Goal: Task Accomplishment & Management: Complete application form

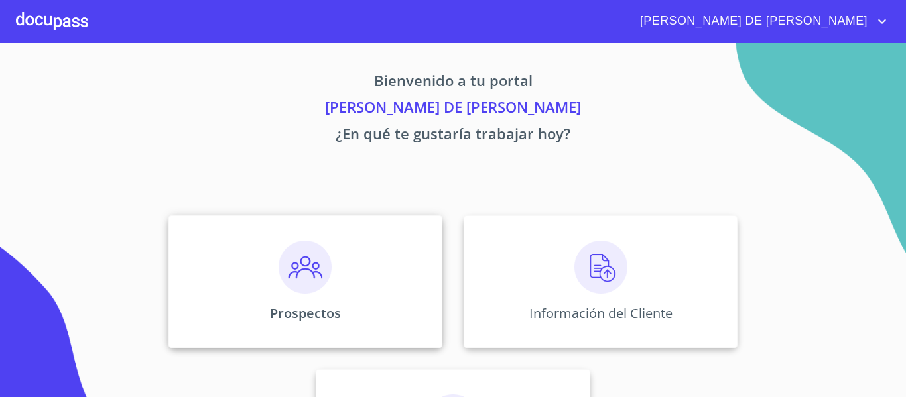
click at [243, 283] on div "Prospectos" at bounding box center [306, 282] width 274 height 133
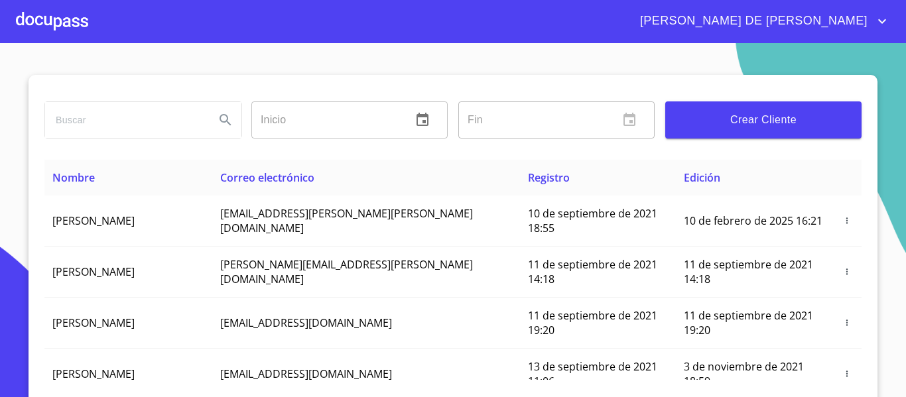
click at [774, 110] on button "Crear Cliente" at bounding box center [763, 120] width 196 height 37
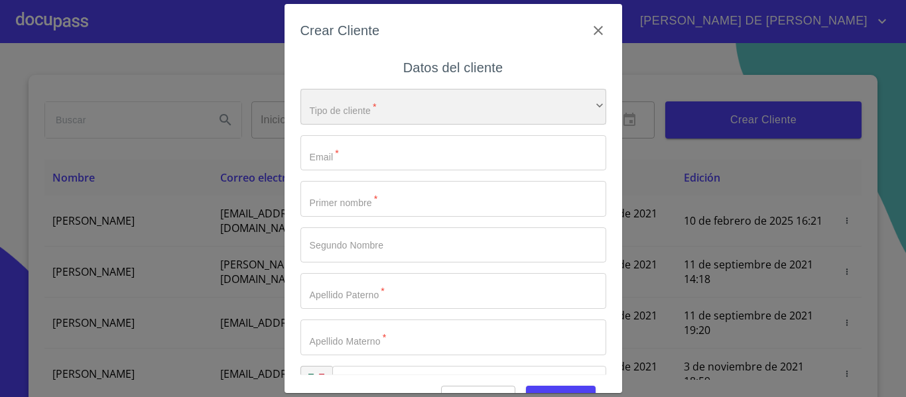
click at [401, 120] on div "​" at bounding box center [454, 107] width 306 height 36
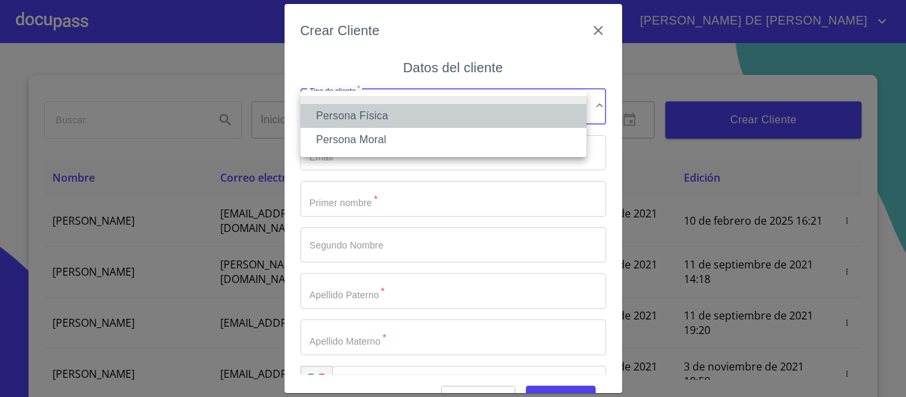
click at [387, 122] on li "Persona Física" at bounding box center [444, 116] width 286 height 24
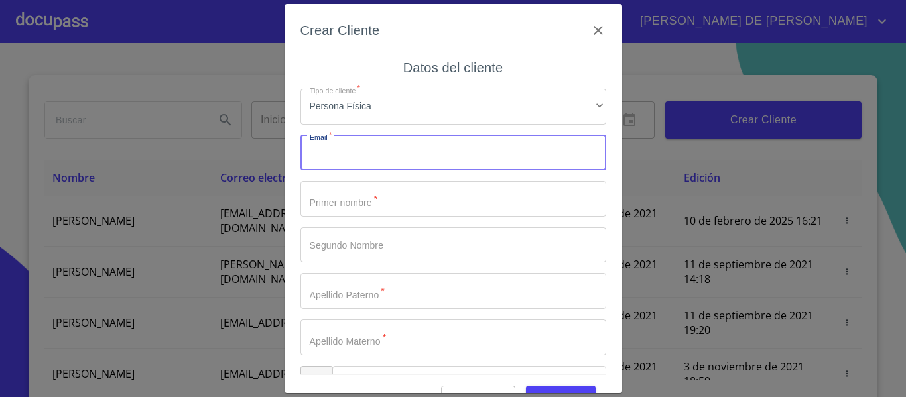
click at [373, 146] on input "Tipo de cliente   *" at bounding box center [454, 153] width 306 height 36
type input "[EMAIL_ADDRESS][DOMAIN_NAME]"
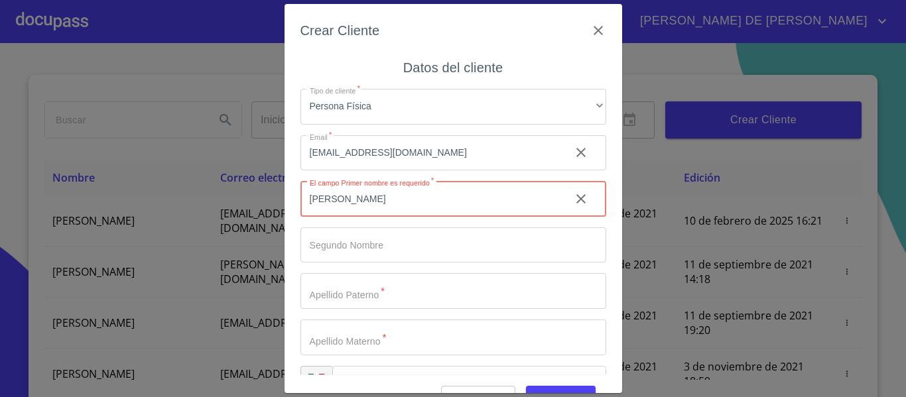
type input "[PERSON_NAME]"
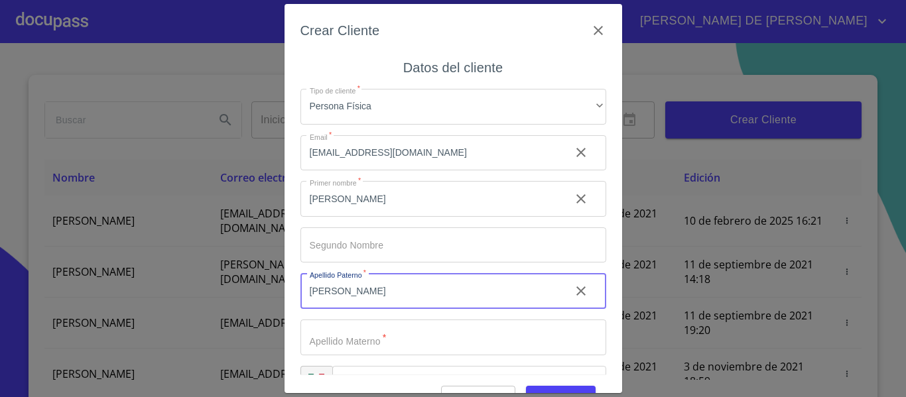
type input "GIAMMONA"
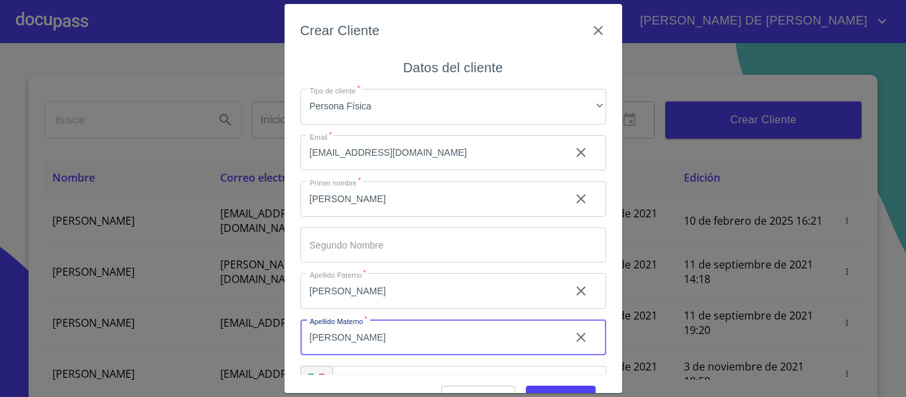
type input "PIMENTEL"
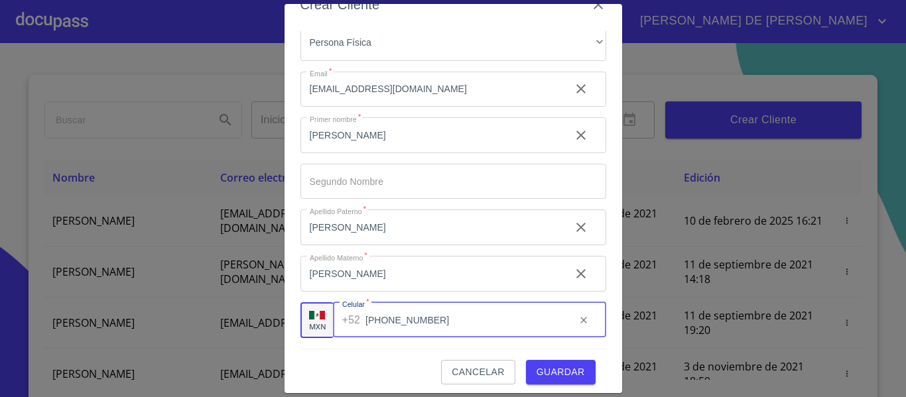
scroll to position [33, 0]
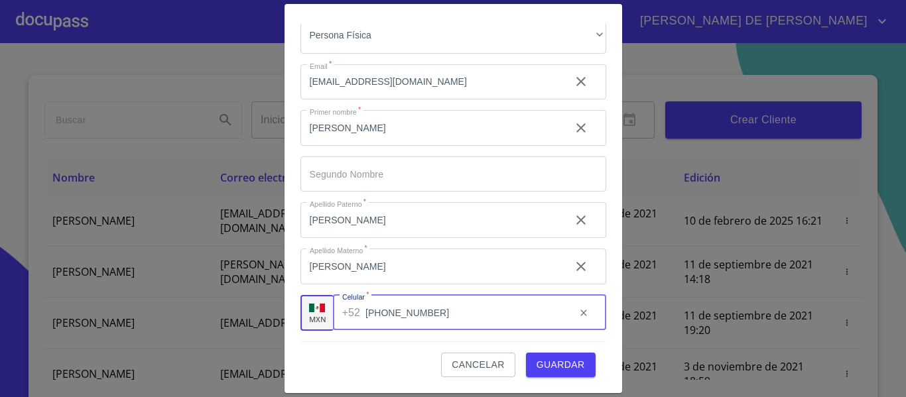
type input "[PHONE_NUMBER]"
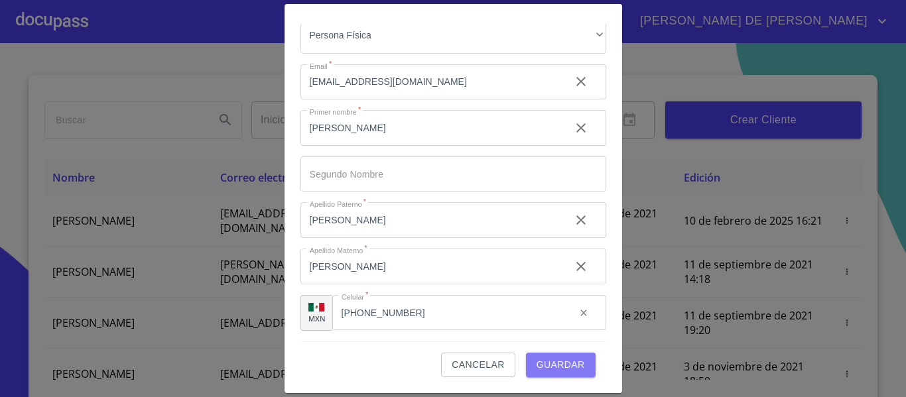
click at [569, 362] on span "Guardar" at bounding box center [561, 365] width 48 height 17
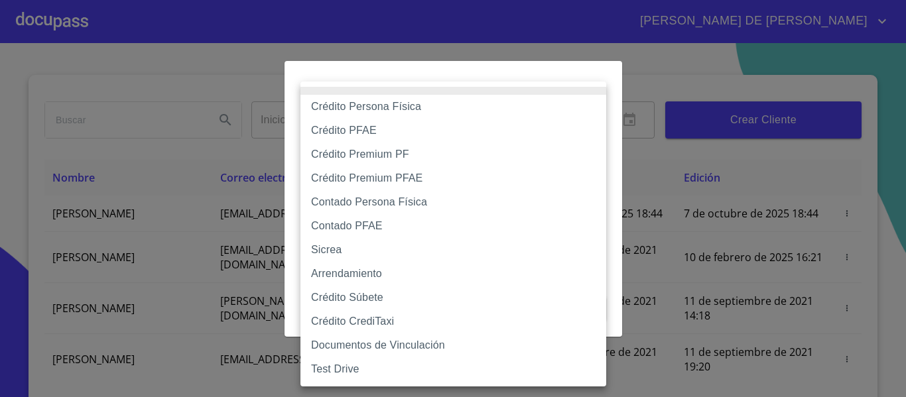
click at [458, 140] on body "RAYMUNDO DE JESUS Inicio ​ Fin ​ Crear Cliente Nombre Correo electrónico Regist…" at bounding box center [453, 198] width 906 height 397
click at [221, 107] on div at bounding box center [453, 198] width 906 height 397
click at [434, 129] on body "RAYMUNDO DE JESUS Inicio ​ Fin ​ Crear Cliente Nombre Correo electrónico Regist…" at bounding box center [453, 198] width 906 height 397
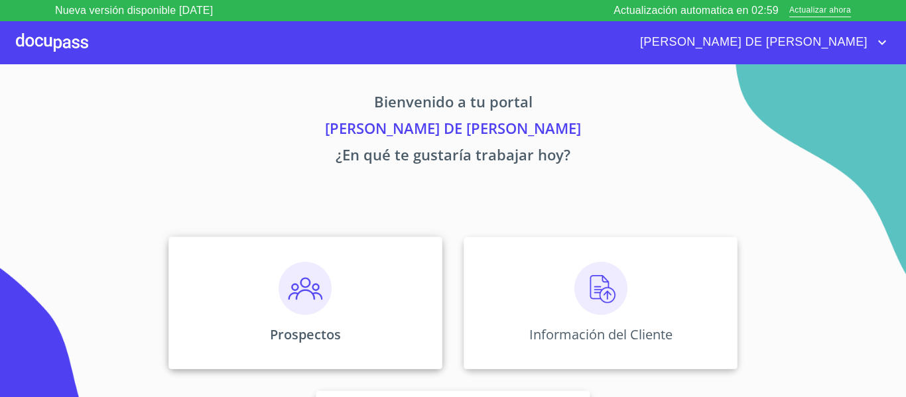
click at [321, 301] on img at bounding box center [305, 288] width 53 height 53
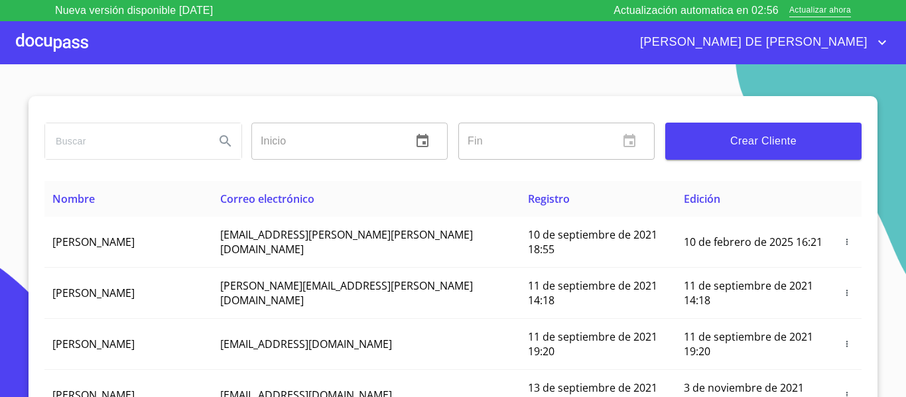
click at [171, 135] on input "search" at bounding box center [124, 141] width 159 height 36
type input "C"
type input "ucerda@cal"
click at [224, 144] on icon "Search" at bounding box center [225, 140] width 11 height 11
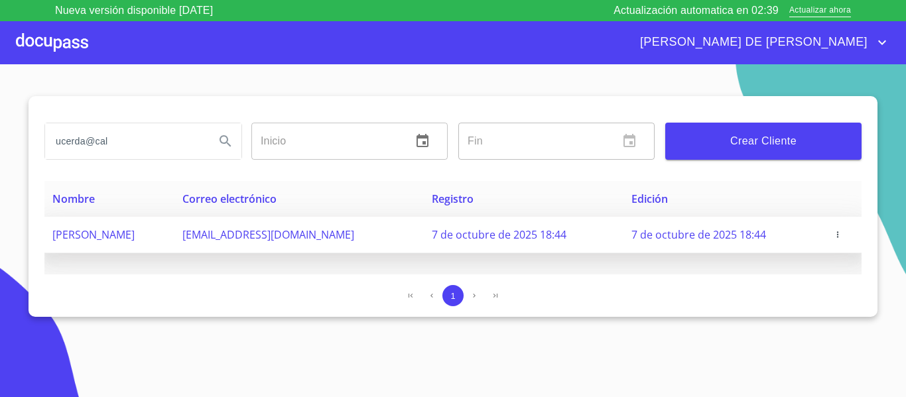
click at [841, 234] on icon "button" at bounding box center [837, 234] width 9 height 9
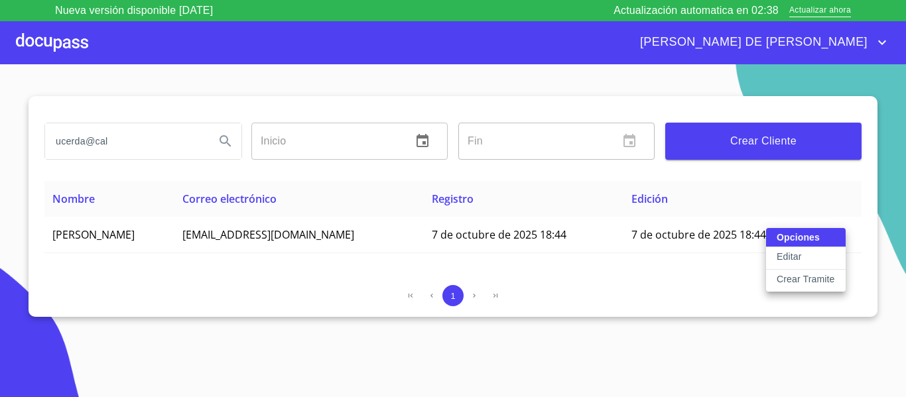
click at [813, 259] on button "Editar" at bounding box center [806, 258] width 80 height 23
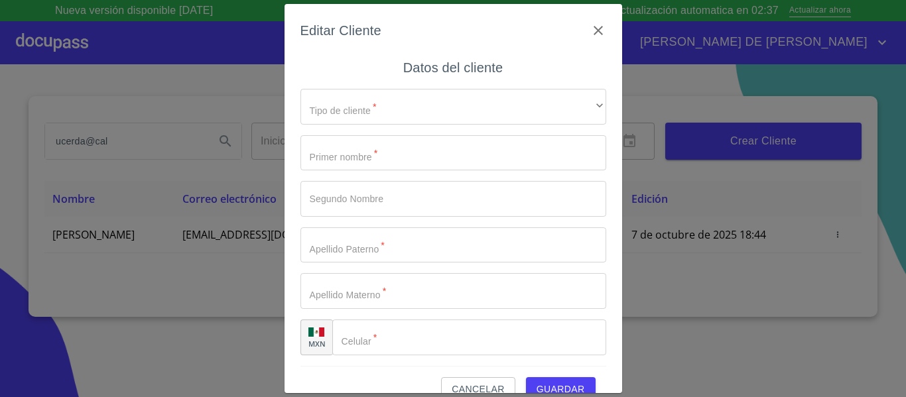
type input "[PERSON_NAME]"
type input "GIAMMONA"
type input "PIMENTEL"
type input "[PHONE_NUMBER]"
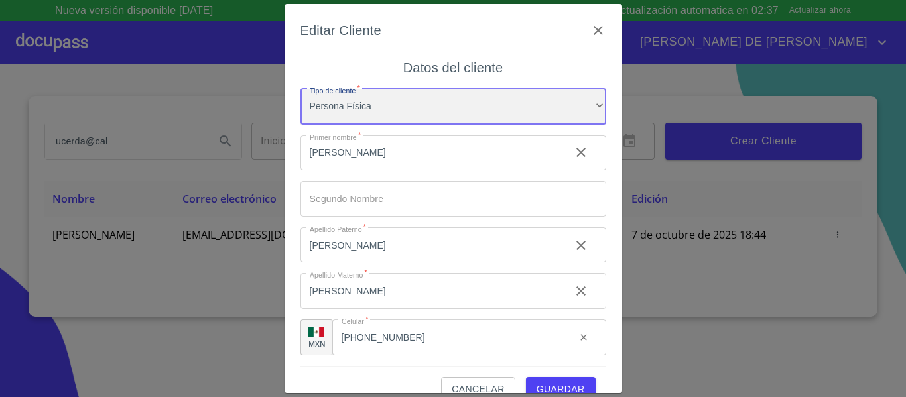
click at [434, 112] on div "Persona Física" at bounding box center [454, 107] width 306 height 36
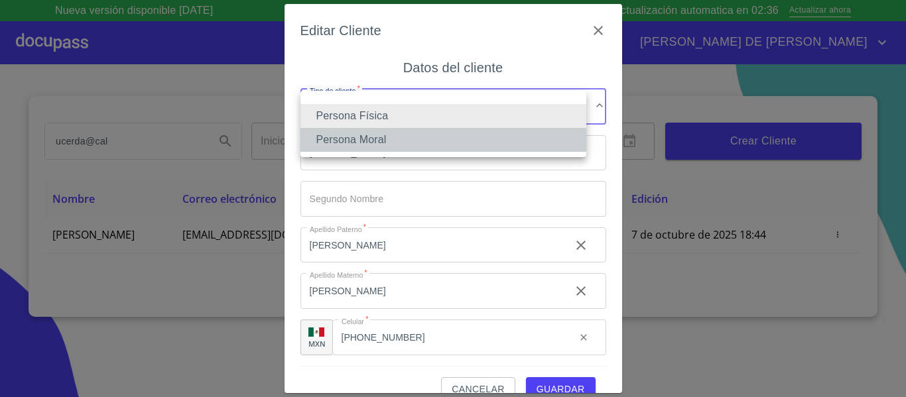
click at [415, 140] on li "Persona Moral" at bounding box center [444, 140] width 286 height 24
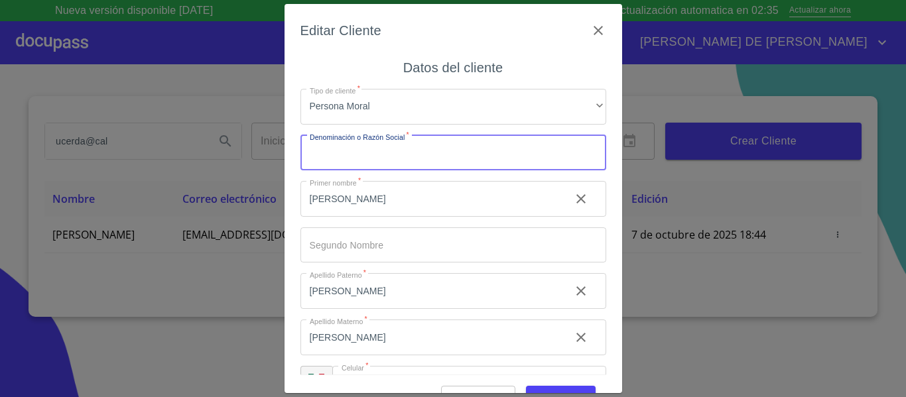
click at [415, 158] on input "Tipo de cliente   *" at bounding box center [454, 153] width 306 height 36
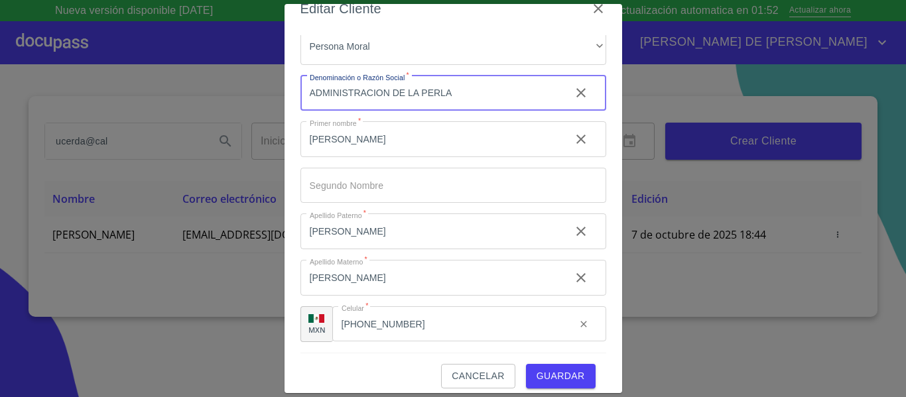
scroll to position [33, 0]
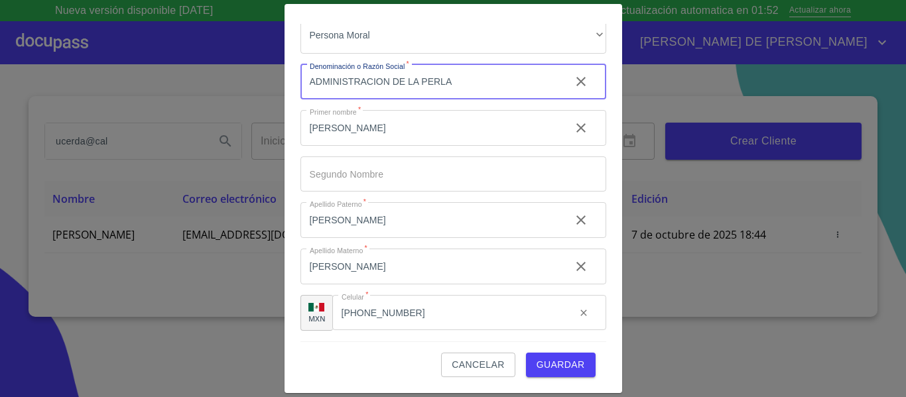
type input "ADMINISTRACION DE LA PERLA"
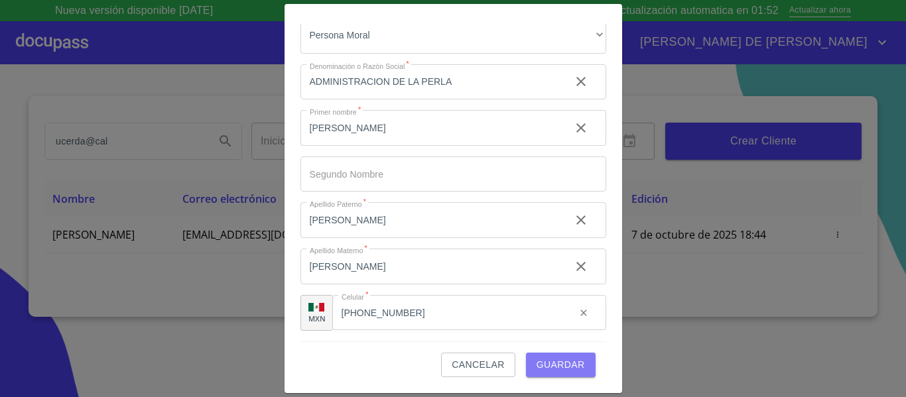
click at [558, 358] on span "Guardar" at bounding box center [561, 365] width 48 height 17
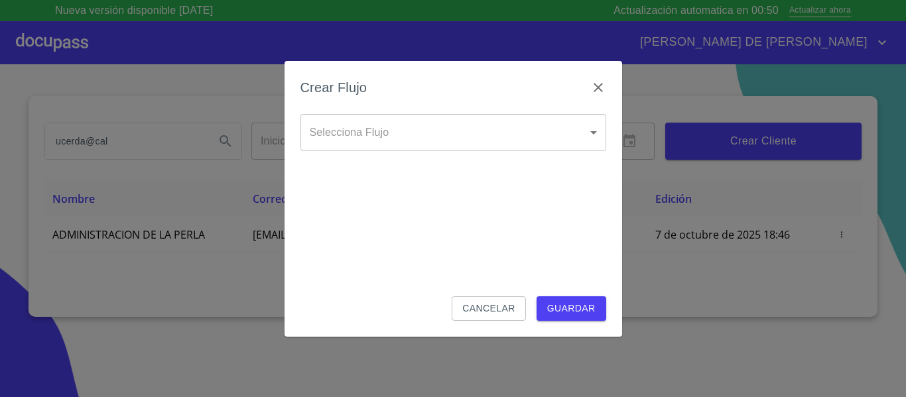
click at [401, 141] on body "Nueva versión disponible 4.02.09 Actualización automatica en 00:50 Actualizar a…" at bounding box center [453, 198] width 906 height 397
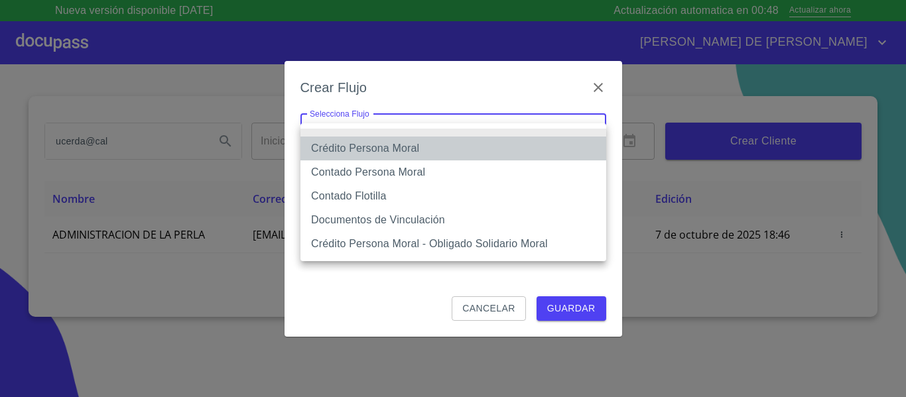
click at [403, 153] on li "Crédito Persona Moral" at bounding box center [454, 149] width 306 height 24
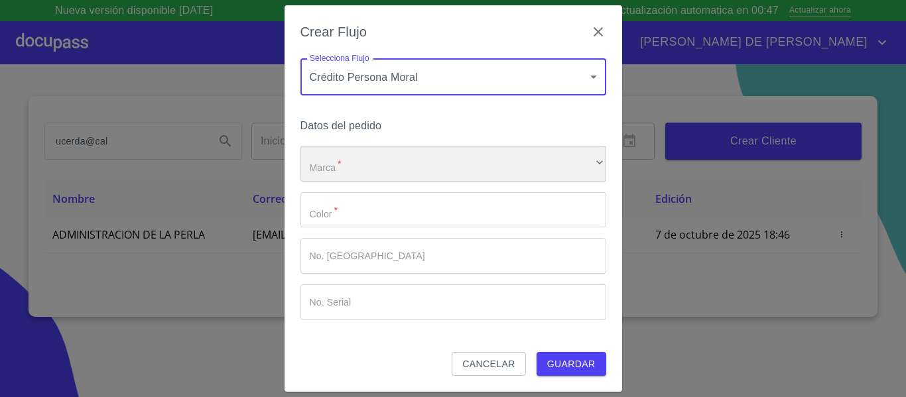
click at [410, 173] on div "​" at bounding box center [454, 164] width 306 height 36
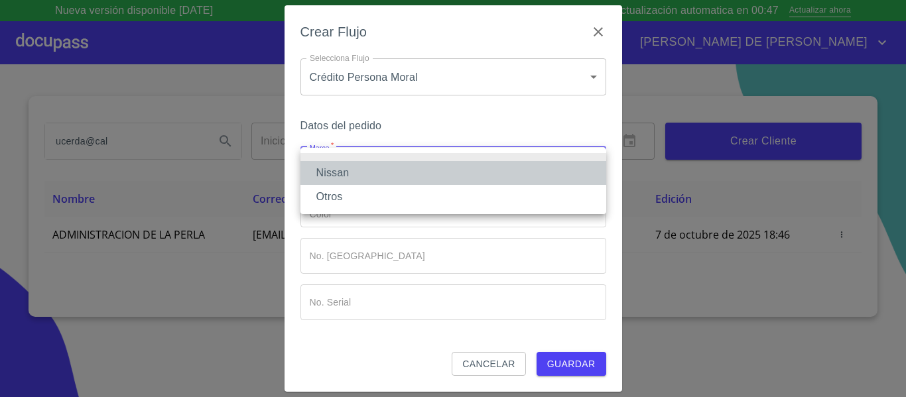
click at [381, 176] on li "Nissan" at bounding box center [454, 173] width 306 height 24
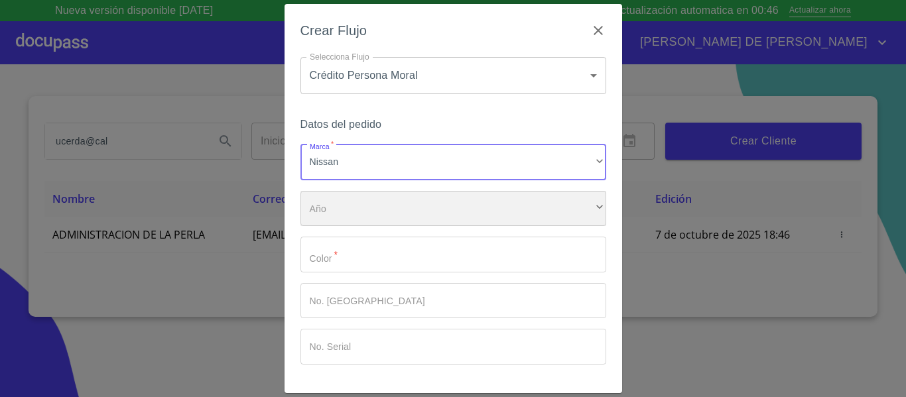
click at [378, 205] on div "​" at bounding box center [454, 209] width 306 height 36
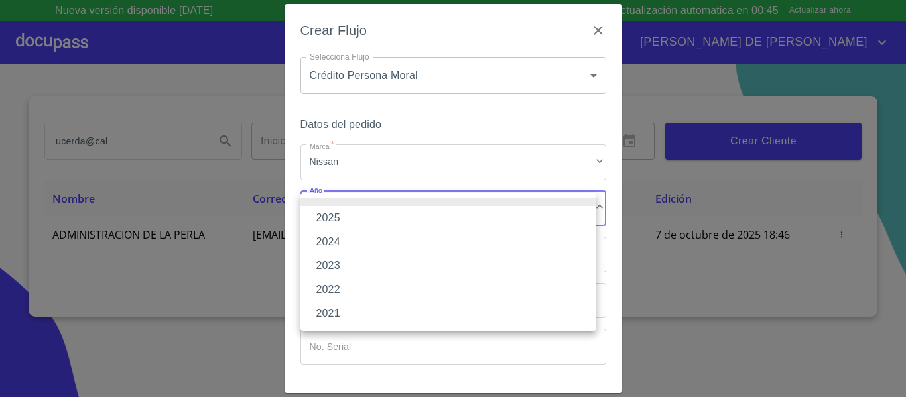
click at [409, 90] on div at bounding box center [453, 198] width 906 height 397
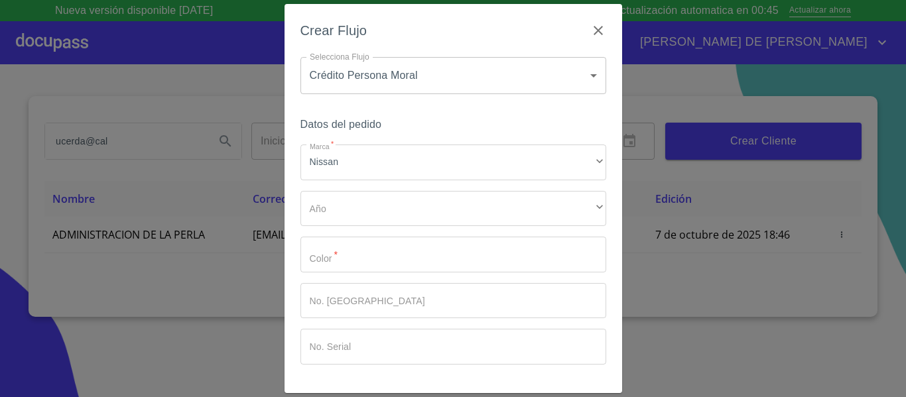
click at [415, 73] on div "2025 2024 2023 2022 2021" at bounding box center [453, 198] width 906 height 397
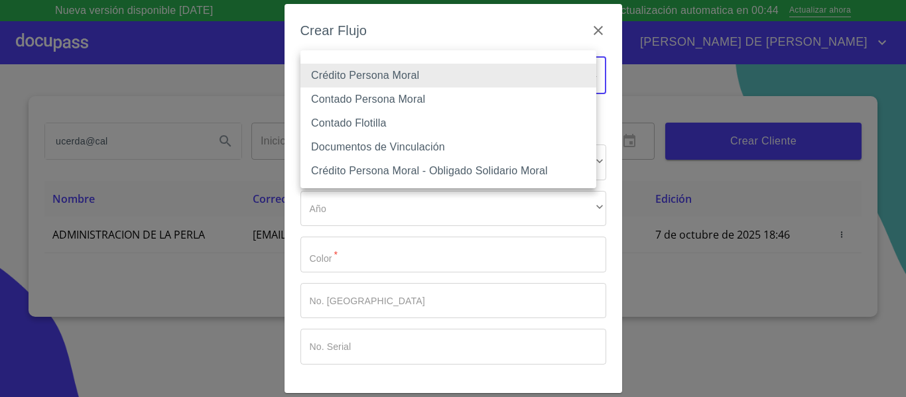
click at [422, 76] on body "Nueva versión disponible 4.02.09 Actualización automatica en 00:44 Actualizar a…" at bounding box center [453, 198] width 906 height 397
click at [411, 105] on li "Contado Persona Moral" at bounding box center [449, 100] width 296 height 24
type input "6112cf9d60c1d0a048e62677"
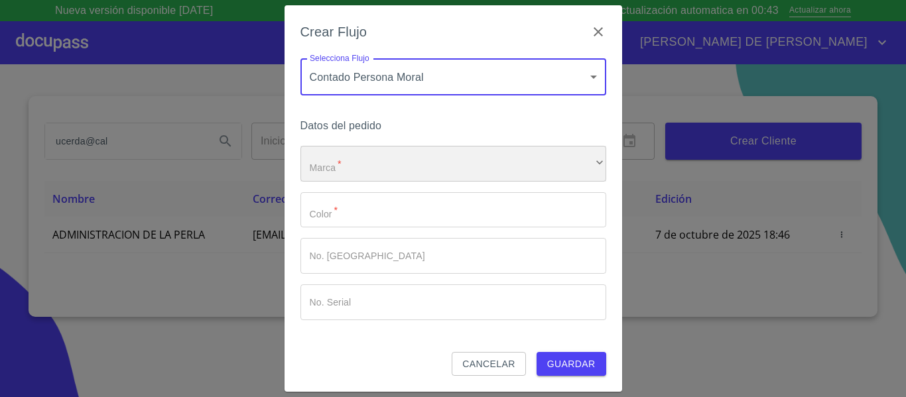
click at [385, 171] on div "​" at bounding box center [454, 164] width 306 height 36
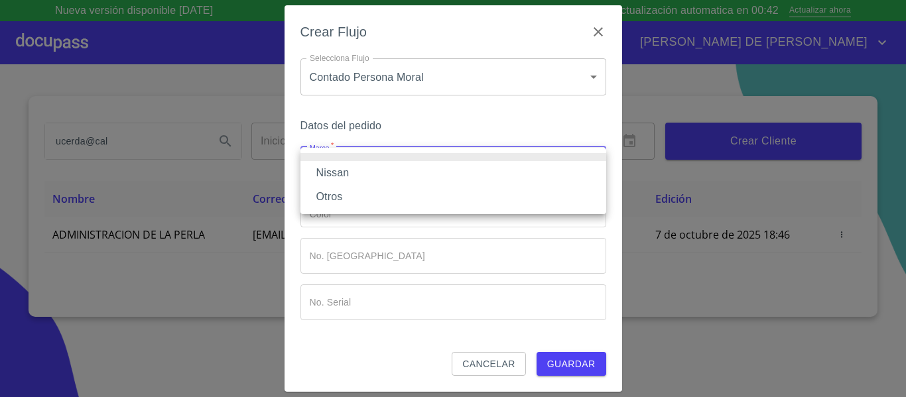
click at [385, 171] on li "Nissan" at bounding box center [454, 173] width 306 height 24
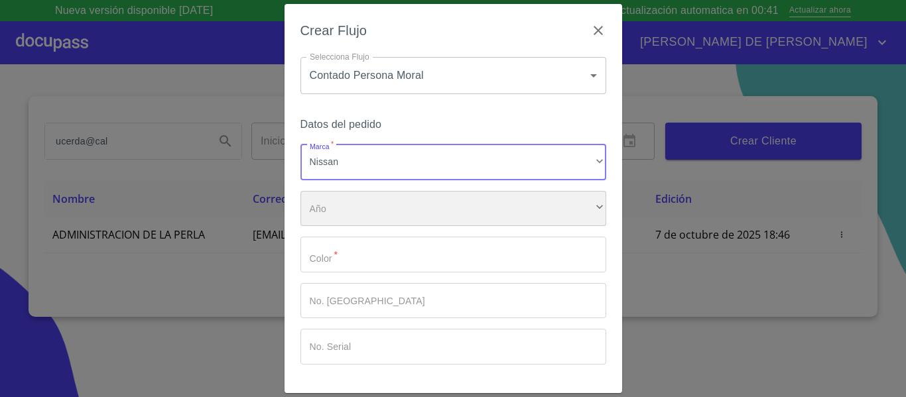
click at [381, 205] on div "​" at bounding box center [454, 209] width 306 height 36
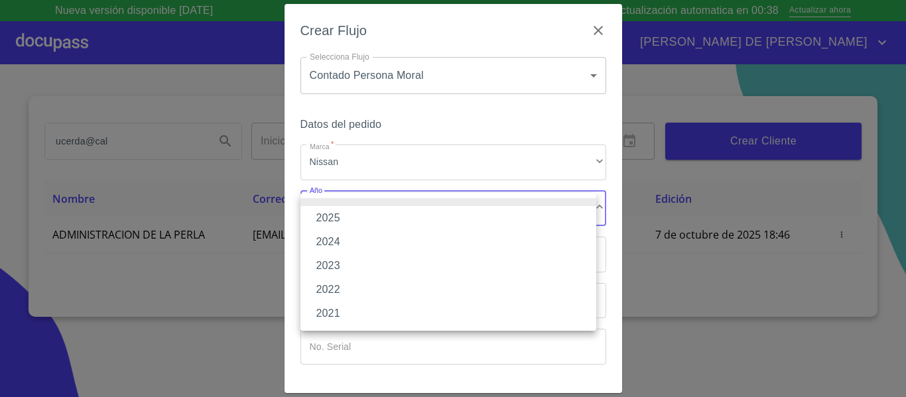
click at [354, 220] on li "2025" at bounding box center [449, 218] width 296 height 24
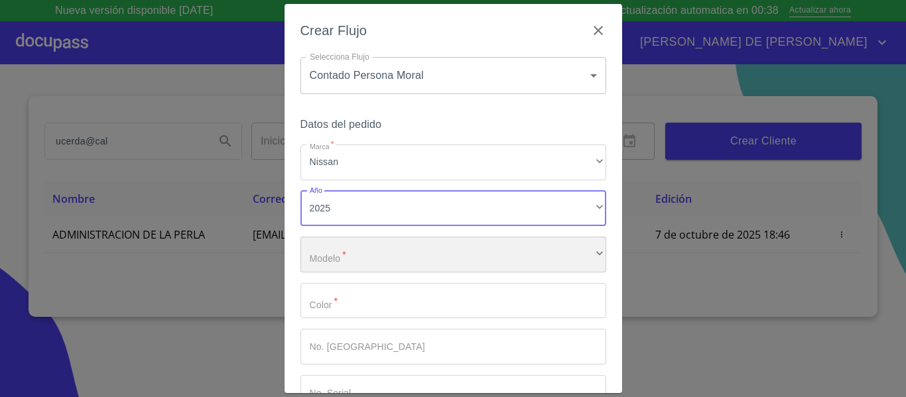
click at [356, 253] on div "​" at bounding box center [454, 255] width 306 height 36
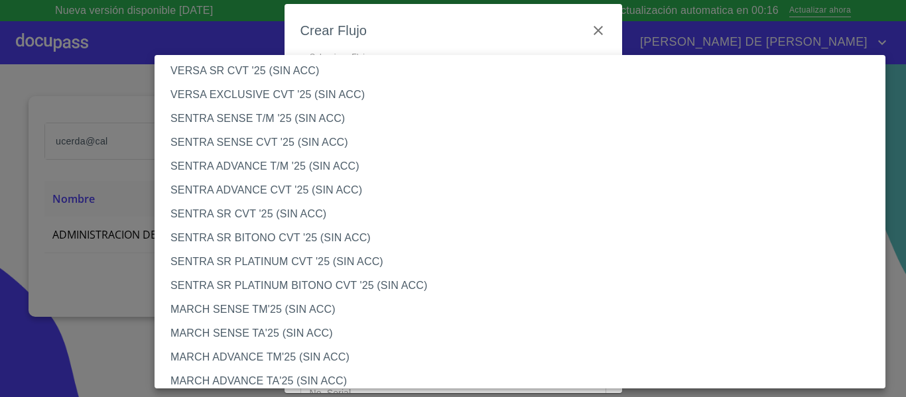
scroll to position [720, 0]
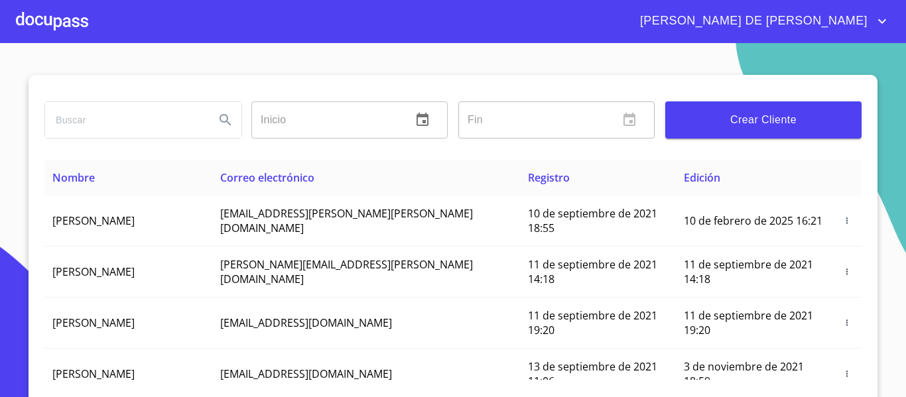
click at [47, 19] on div at bounding box center [52, 21] width 72 height 42
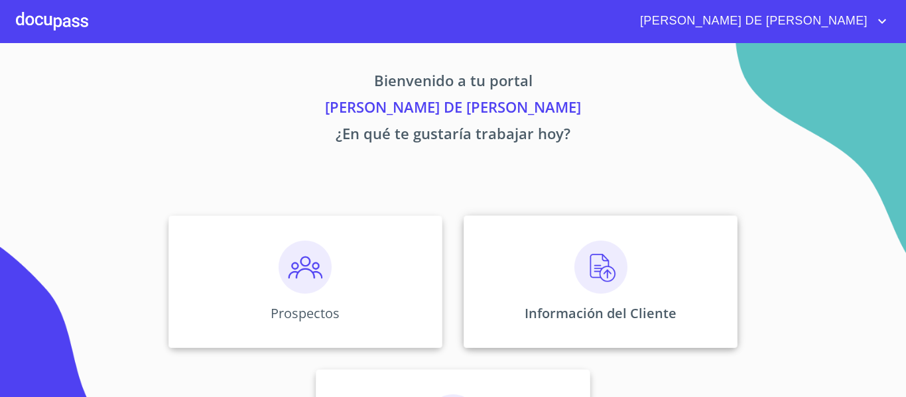
click at [588, 301] on div "Información del Cliente" at bounding box center [601, 282] width 274 height 133
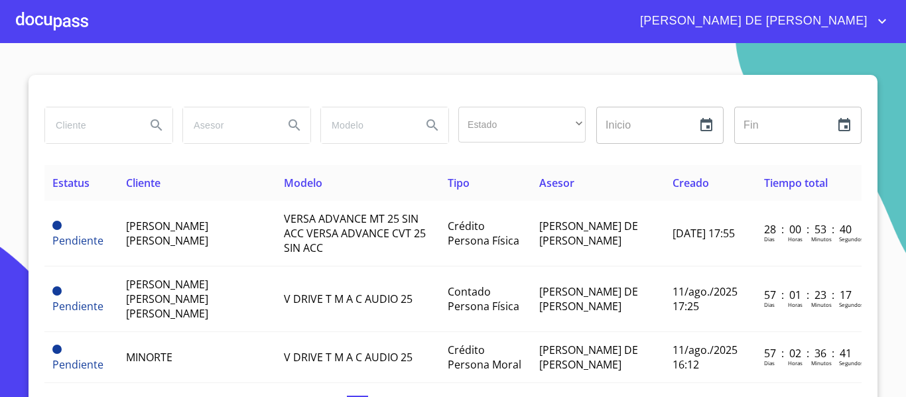
click at [96, 130] on input "search" at bounding box center [90, 125] width 90 height 36
type input "ADMINISTRACION LA PERLA"
click at [155, 120] on icon "Search" at bounding box center [157, 125] width 16 height 16
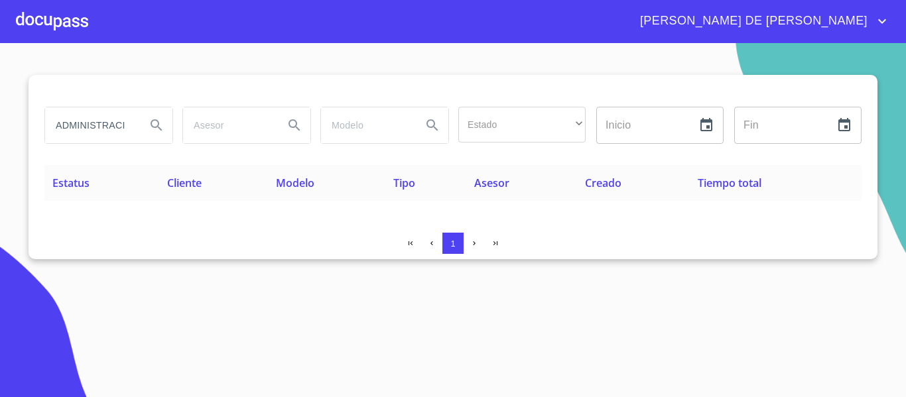
click at [52, 15] on div at bounding box center [52, 21] width 72 height 42
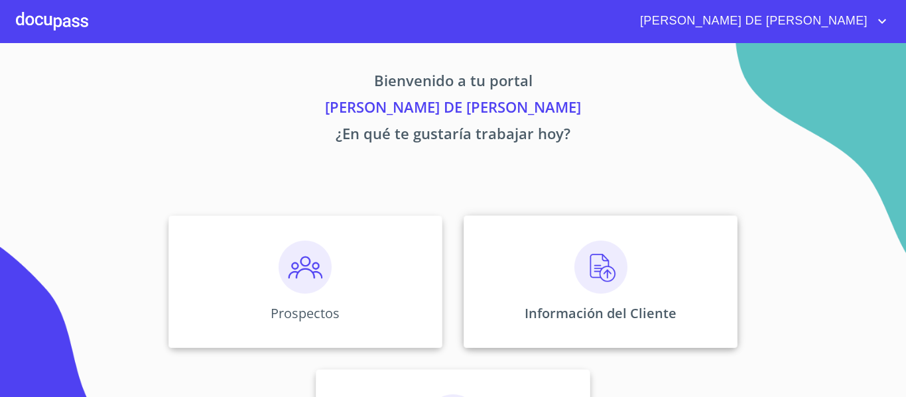
click at [538, 273] on div "Información del Cliente" at bounding box center [601, 282] width 274 height 133
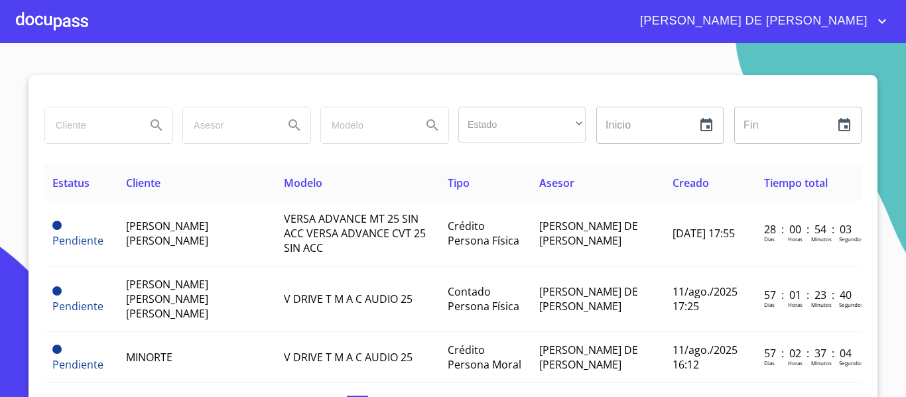
click at [86, 138] on input "search" at bounding box center [90, 125] width 90 height 36
type input "UCERDA"
click at [51, 11] on div at bounding box center [52, 21] width 72 height 42
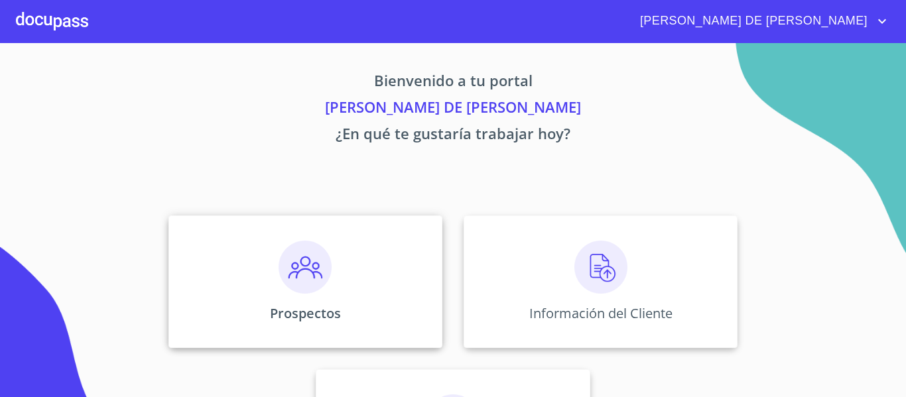
click at [329, 283] on div "Prospectos" at bounding box center [306, 282] width 274 height 133
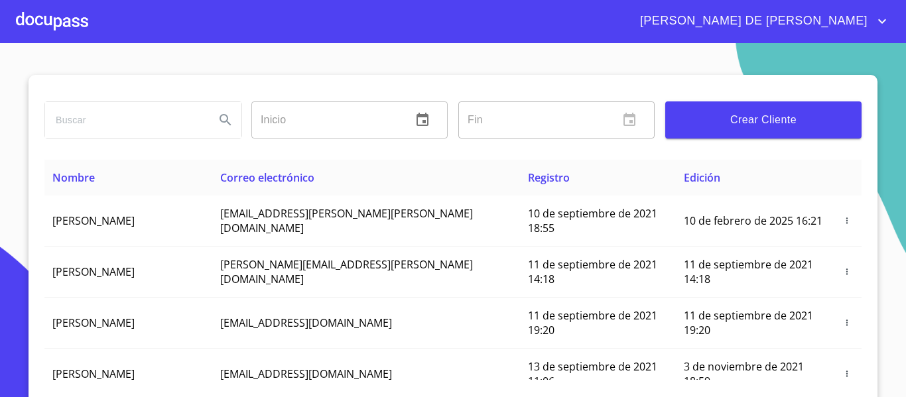
click at [113, 118] on input "search" at bounding box center [124, 120] width 159 height 36
type input "ucerda@"
click at [228, 121] on icon "Search" at bounding box center [226, 120] width 16 height 16
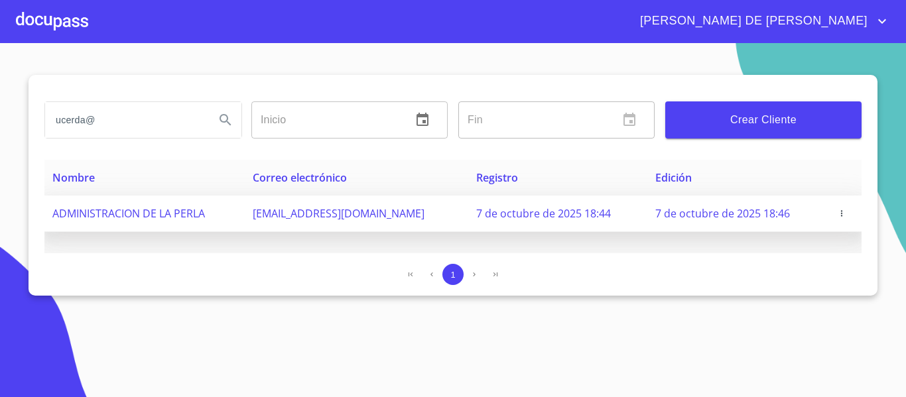
click at [837, 210] on icon "button" at bounding box center [841, 213] width 9 height 9
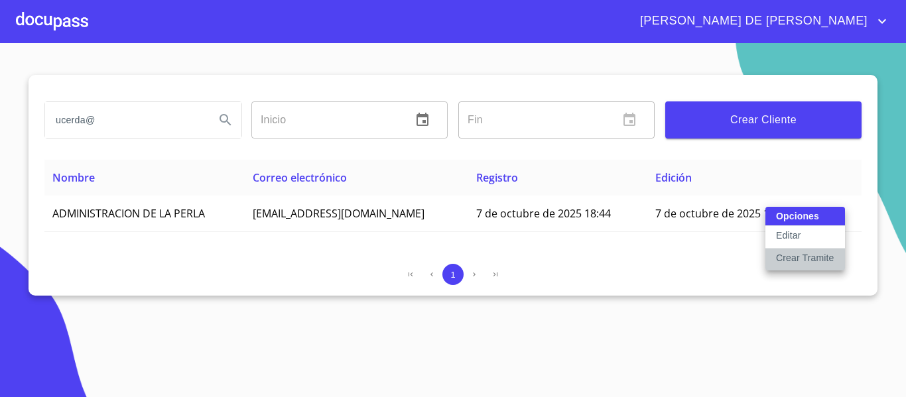
click at [812, 259] on p "Crear Tramite" at bounding box center [805, 257] width 58 height 13
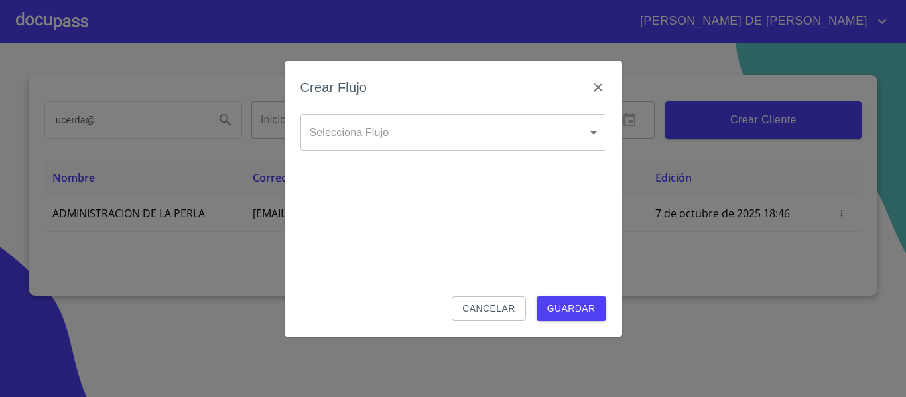
click at [461, 134] on body "[PERSON_NAME] DE [PERSON_NAME] ucerda@ Inicio ​ Fin ​ Crear Cliente Nombre Corr…" at bounding box center [453, 198] width 906 height 397
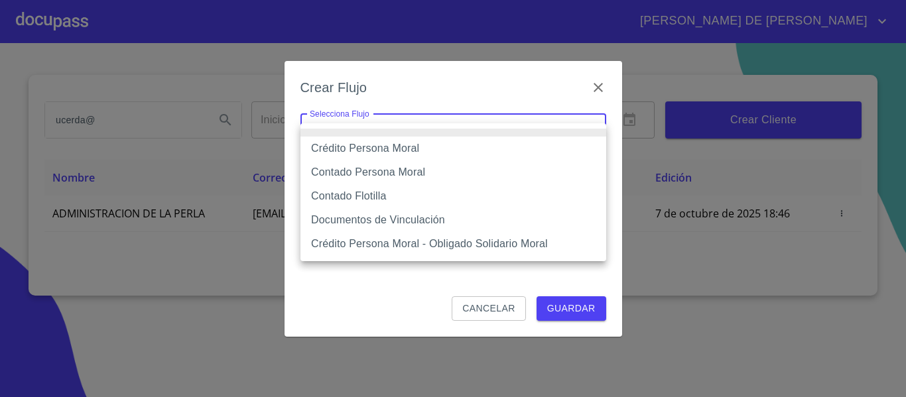
click at [429, 170] on li "Contado Persona Moral" at bounding box center [454, 173] width 306 height 24
type input "6112cf9d60c1d0a048e62677"
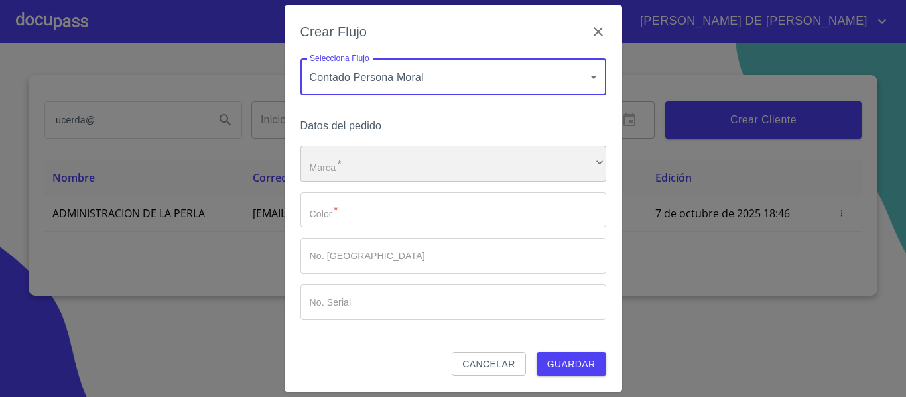
click at [428, 171] on div "​" at bounding box center [454, 164] width 306 height 36
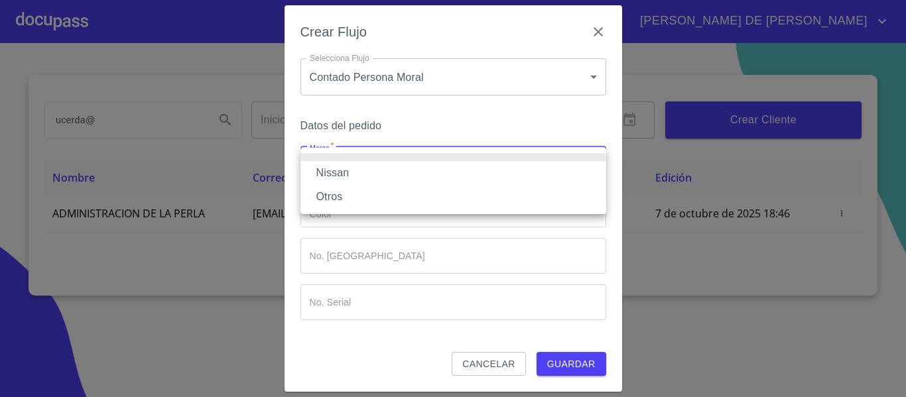
click at [402, 170] on li "Nissan" at bounding box center [454, 173] width 306 height 24
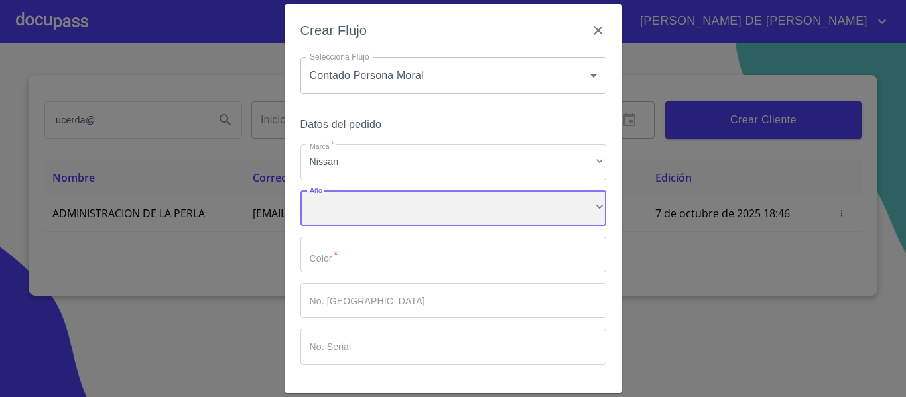
click at [395, 203] on div "​" at bounding box center [454, 209] width 306 height 36
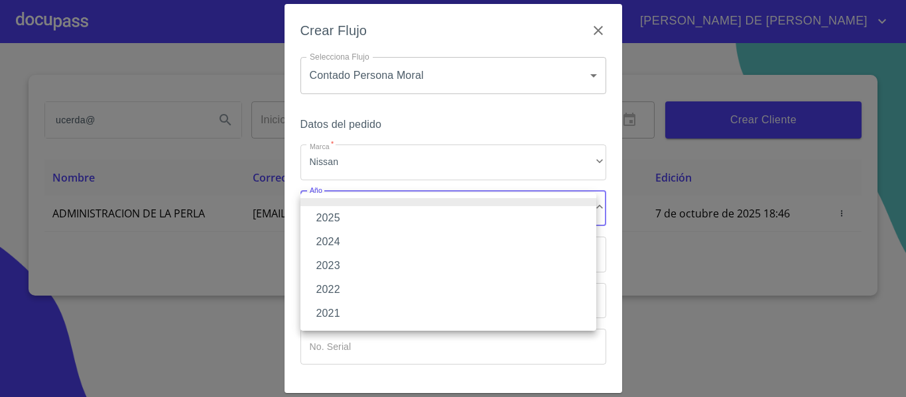
click at [387, 210] on li "2025" at bounding box center [449, 218] width 296 height 24
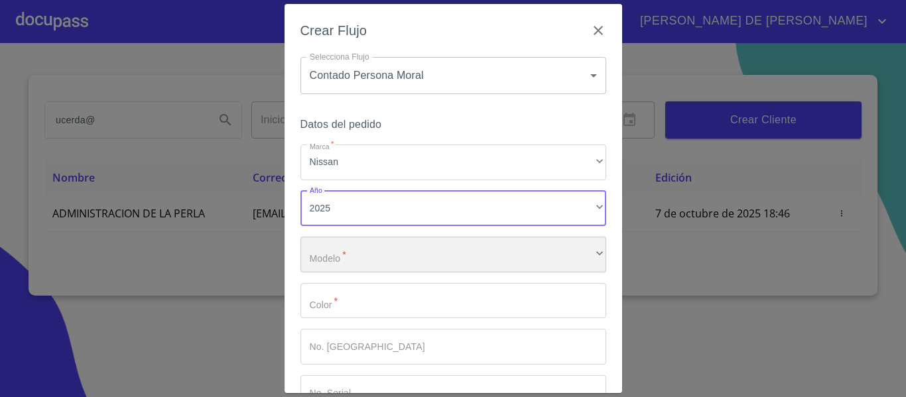
click at [386, 255] on div "​" at bounding box center [454, 255] width 306 height 36
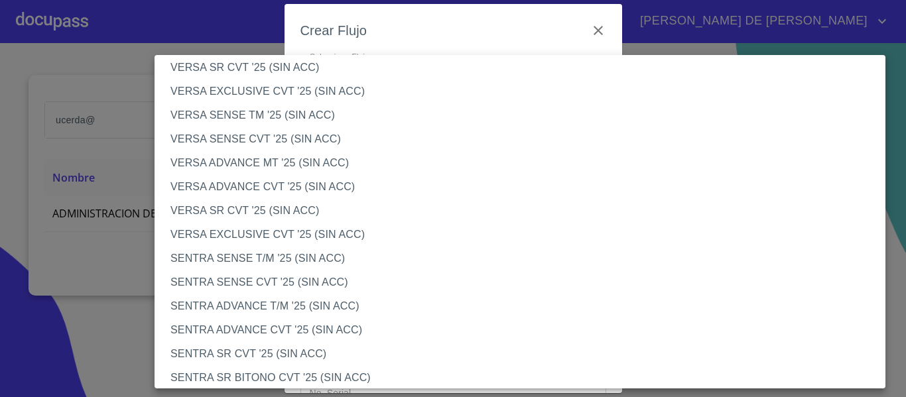
scroll to position [597, 0]
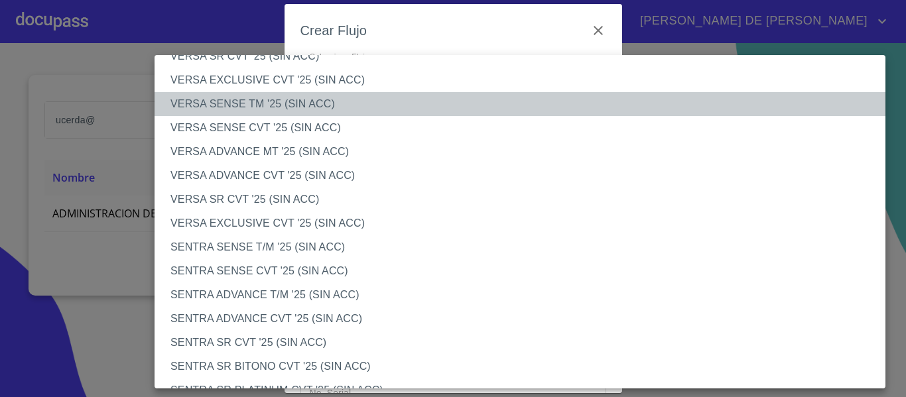
click at [251, 99] on li "VERSA SENSE TM '25 (SIN ACC)" at bounding box center [525, 104] width 741 height 24
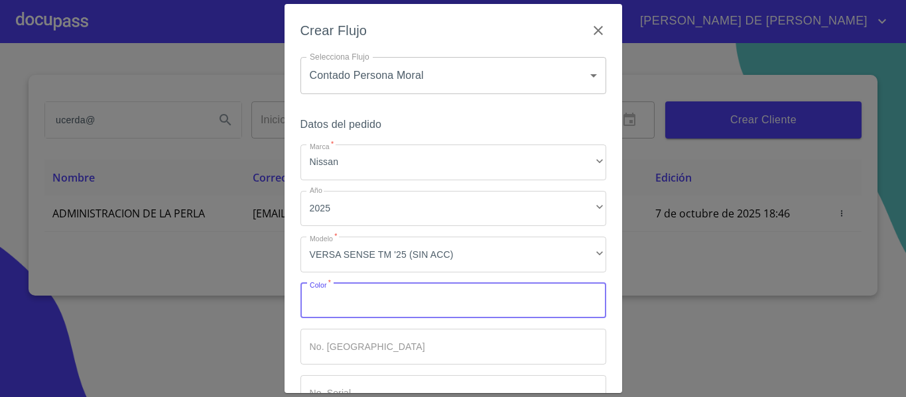
click at [359, 314] on input "Marca   *" at bounding box center [454, 301] width 306 height 36
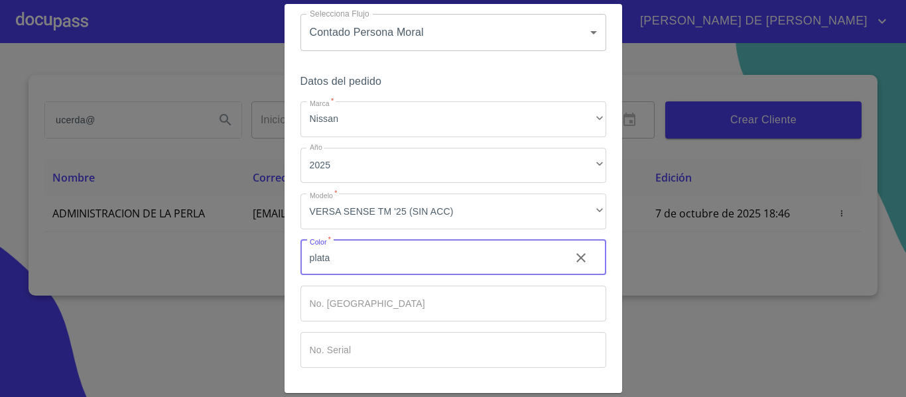
scroll to position [90, 0]
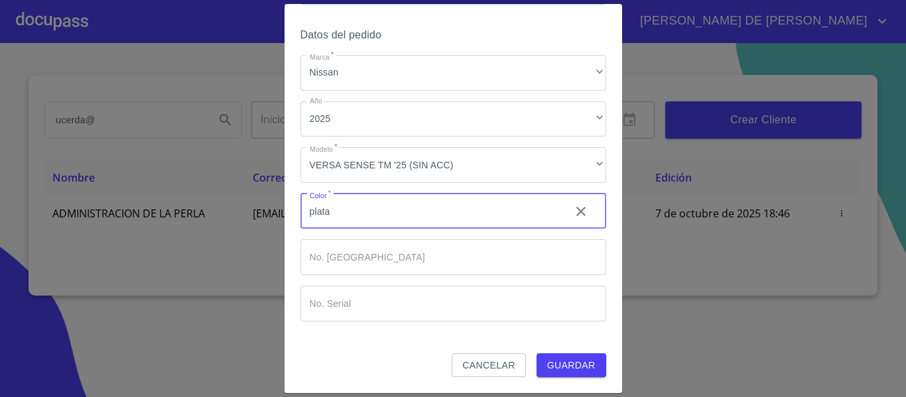
type input "plata"
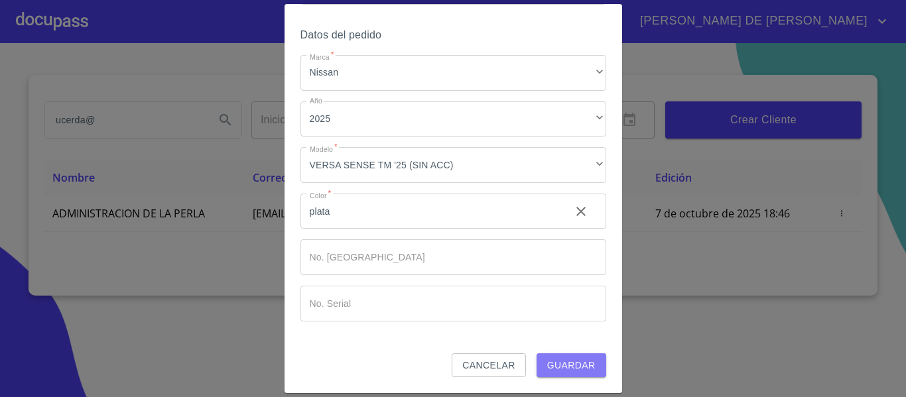
click at [556, 367] on span "Guardar" at bounding box center [571, 366] width 48 height 17
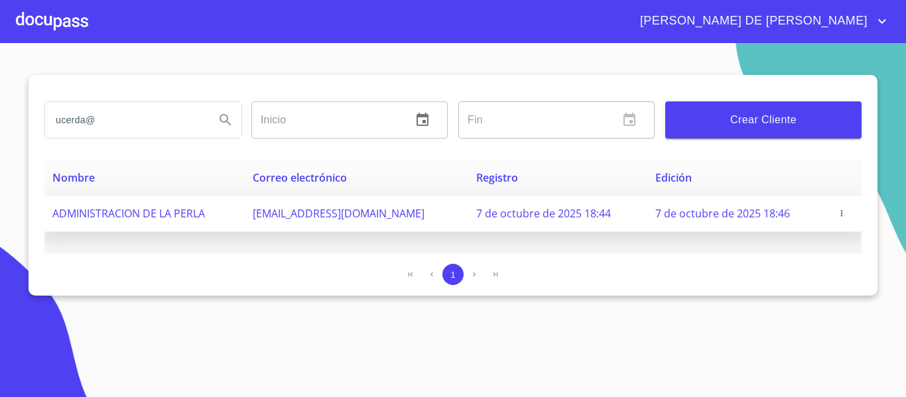
click at [837, 217] on icon "button" at bounding box center [841, 213] width 9 height 9
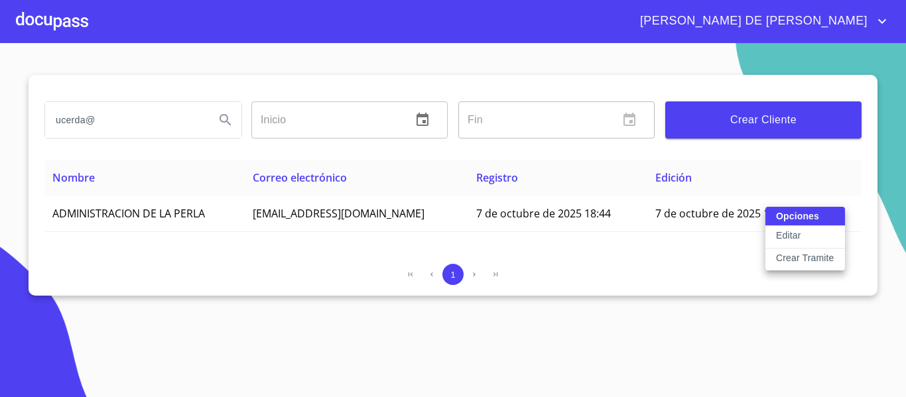
click at [191, 245] on div at bounding box center [453, 198] width 906 height 397
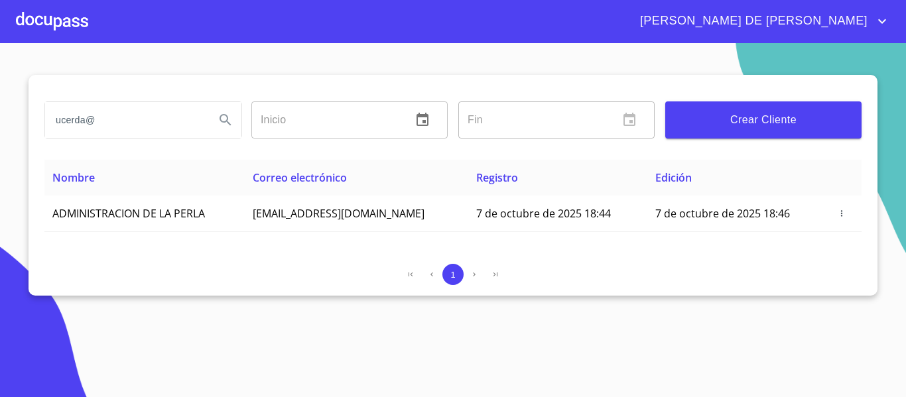
click at [33, 29] on div at bounding box center [52, 21] width 72 height 42
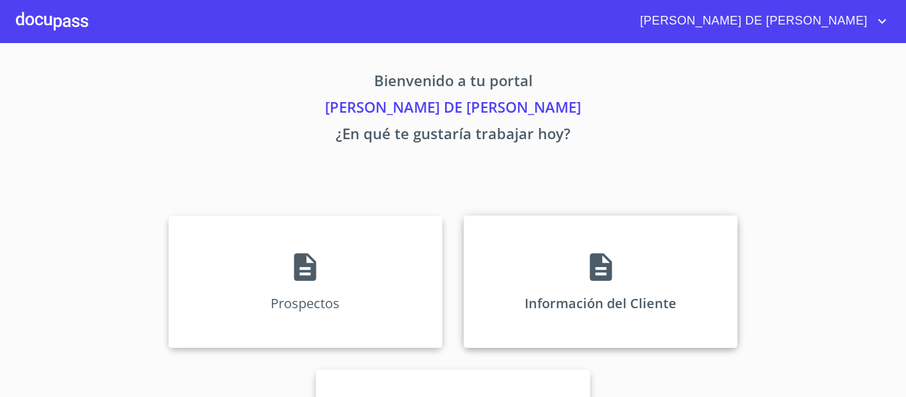
click at [565, 294] on div "Información del Cliente" at bounding box center [601, 282] width 274 height 133
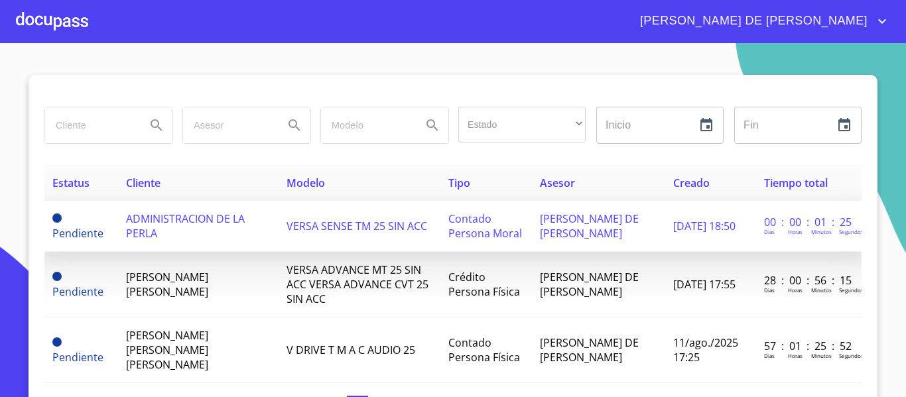
click at [176, 230] on td "ADMINISTRACION DE LA PERLA" at bounding box center [198, 226] width 161 height 51
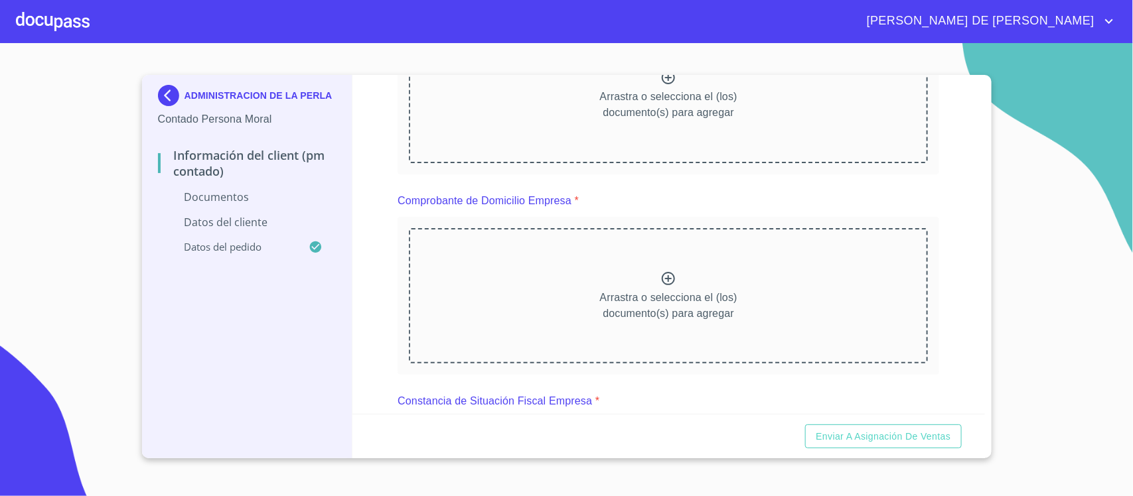
scroll to position [166, 0]
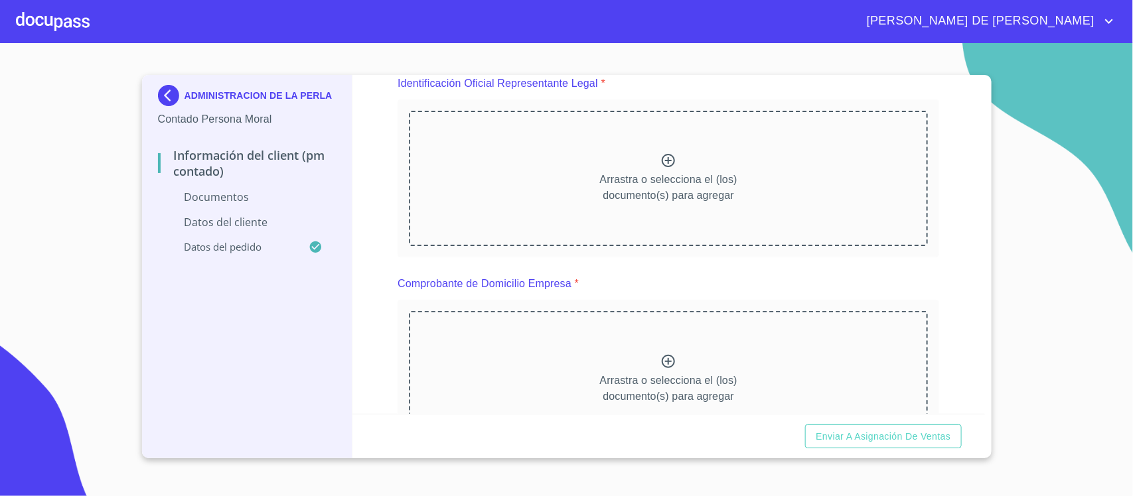
click at [665, 160] on icon at bounding box center [668, 161] width 16 height 16
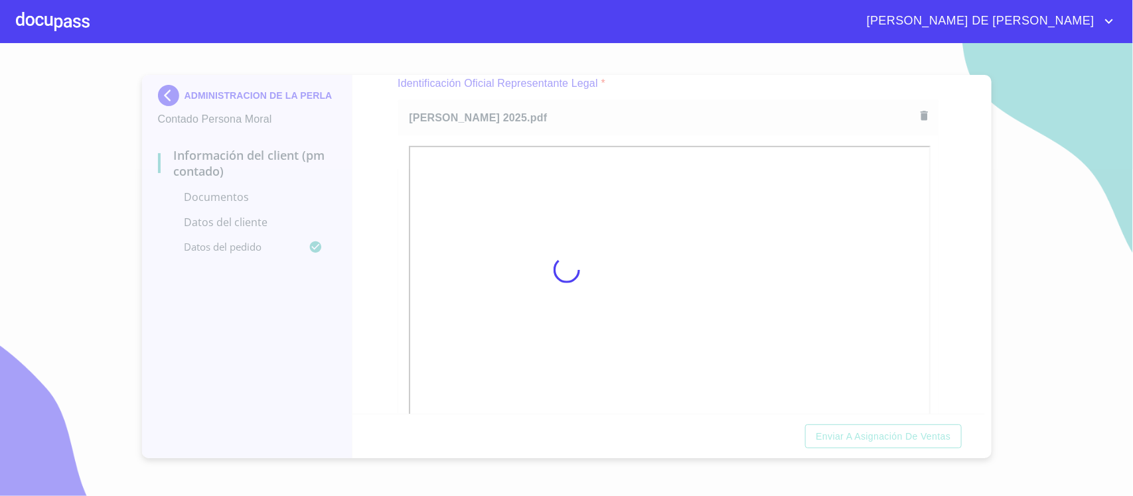
click at [906, 257] on div at bounding box center [566, 269] width 1133 height 453
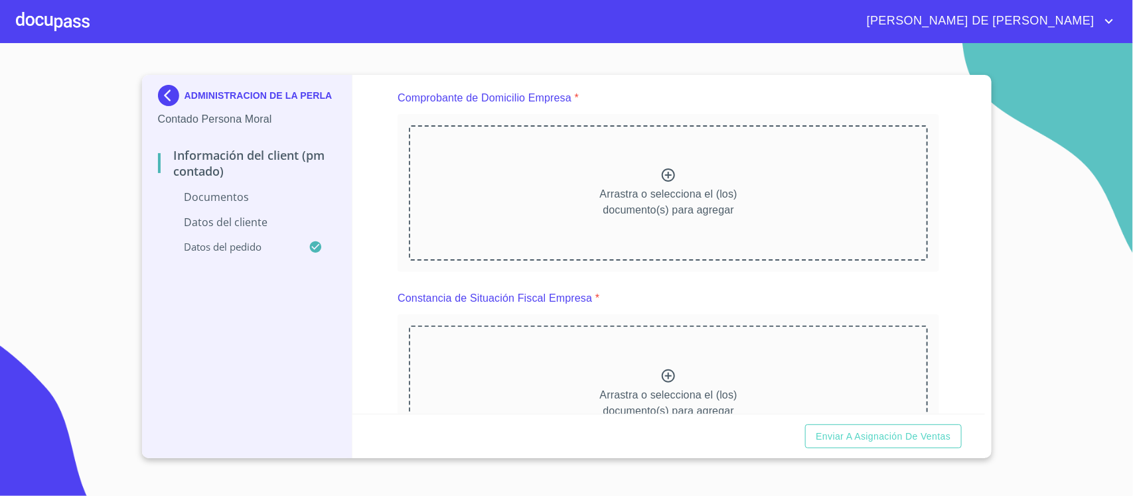
scroll to position [663, 0]
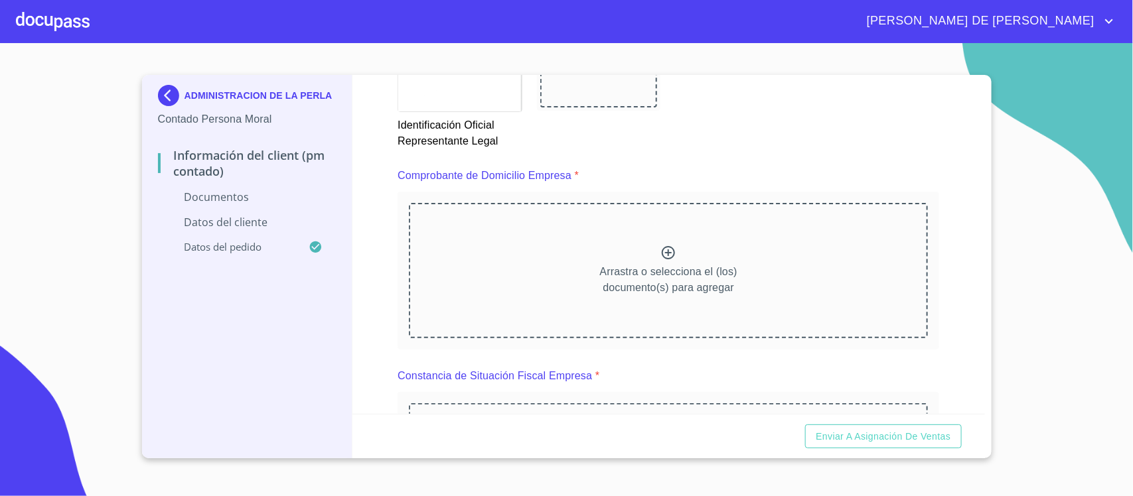
click at [660, 257] on icon at bounding box center [668, 253] width 16 height 16
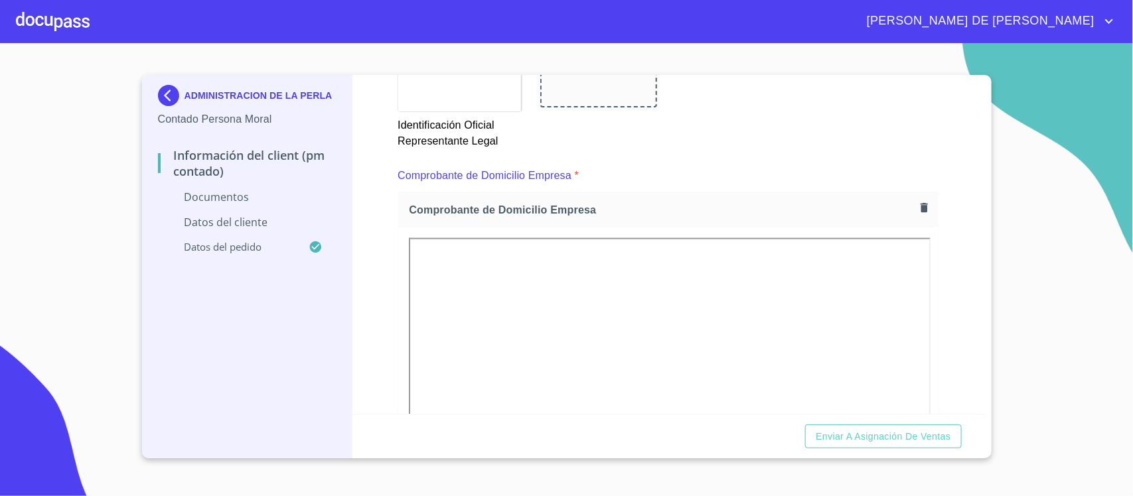
click at [906, 304] on div "Información del Client (PM contado) Documentos Documento de identificación repr…" at bounding box center [668, 244] width 632 height 339
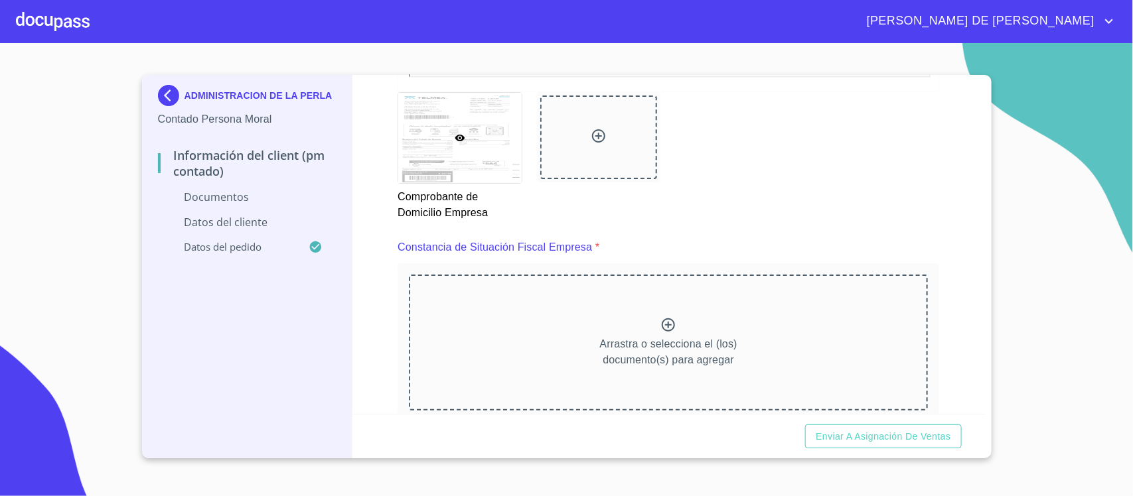
scroll to position [1161, 0]
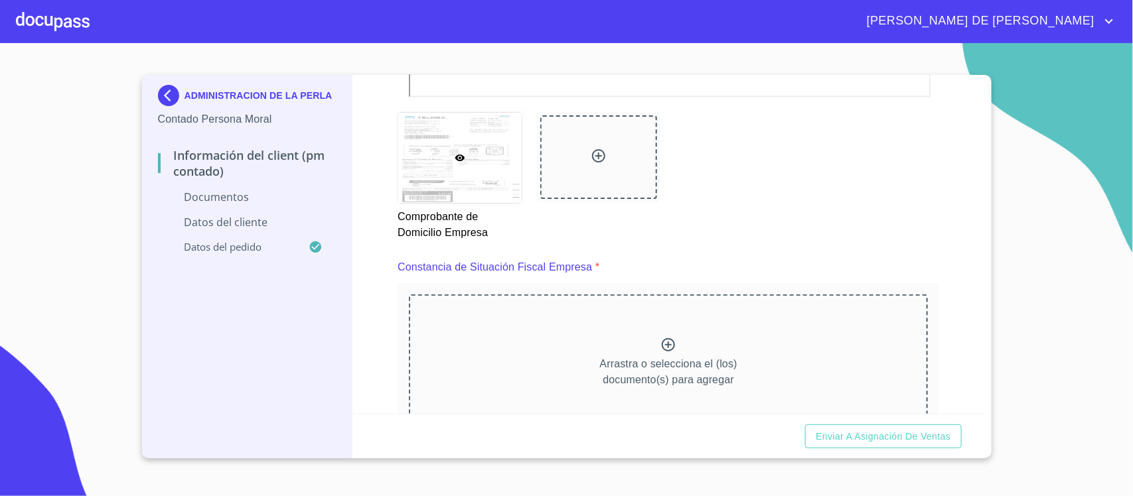
click at [671, 350] on div "Arrastra o selecciona el (los) documento(s) para agregar" at bounding box center [668, 362] width 519 height 135
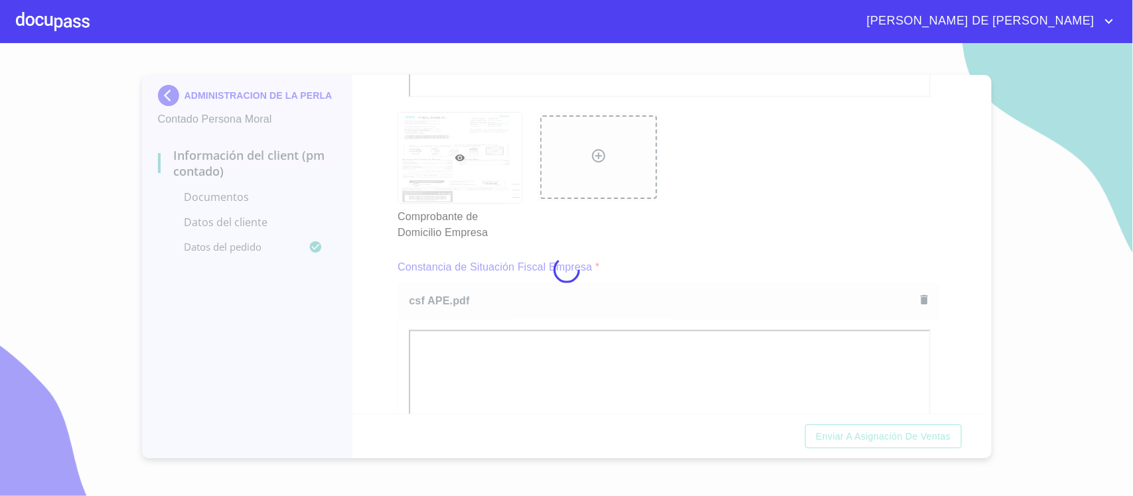
click at [906, 307] on div at bounding box center [566, 269] width 1133 height 453
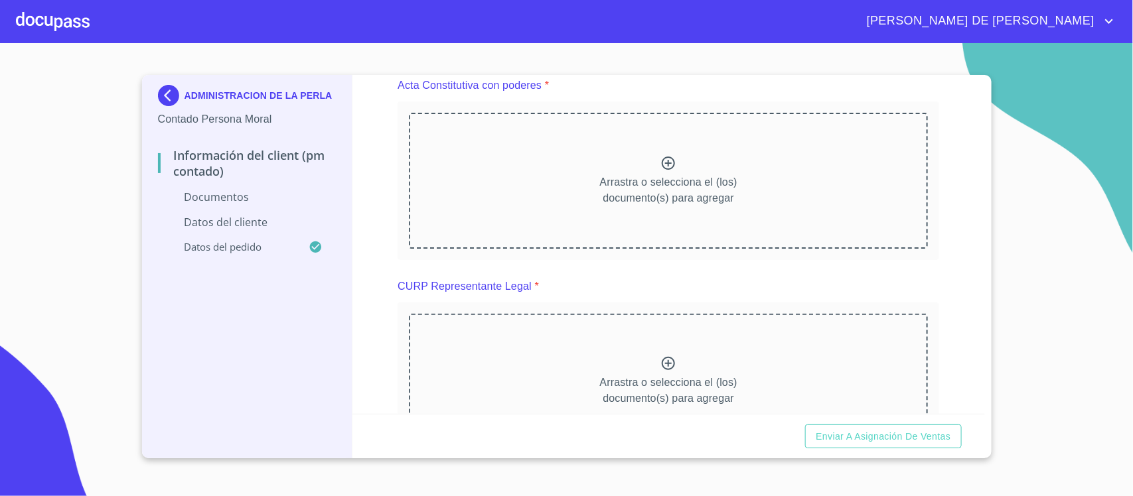
scroll to position [1907, 0]
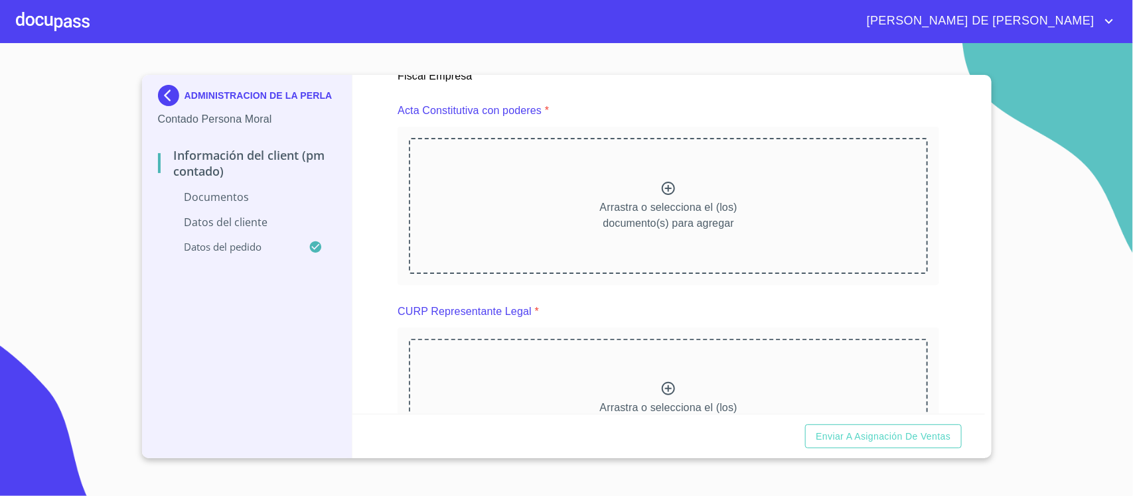
click at [671, 183] on div "Arrastra o selecciona el (los) documento(s) para agregar" at bounding box center [668, 205] width 519 height 135
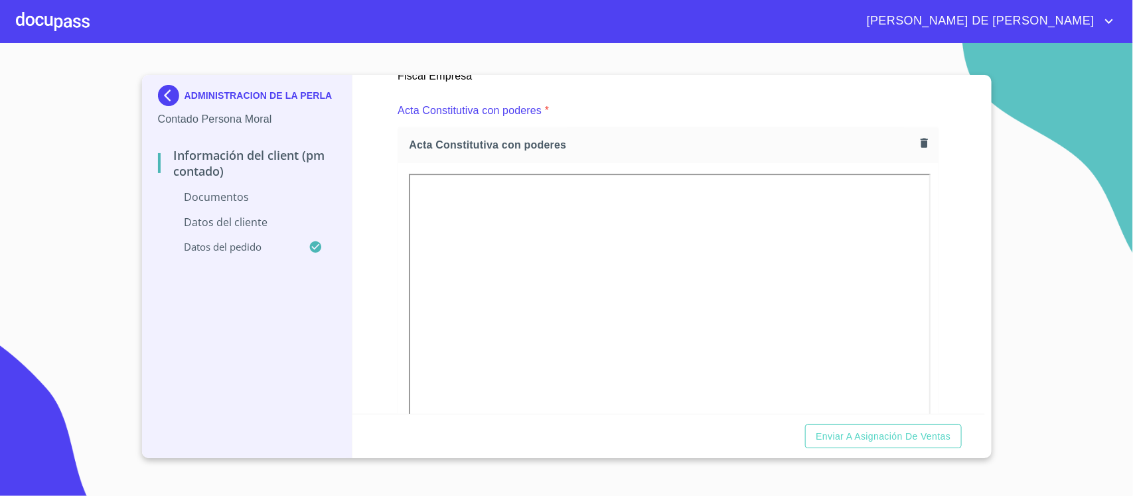
click at [906, 300] on div "Información del Client (PM contado) Documentos Documento de identificación repr…" at bounding box center [668, 244] width 632 height 339
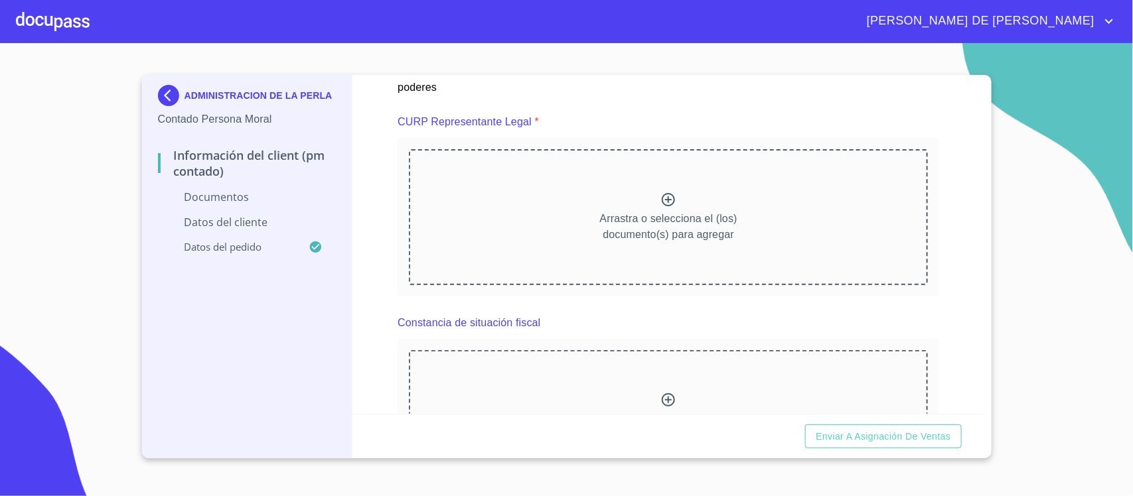
scroll to position [2488, 0]
click at [665, 200] on icon at bounding box center [668, 198] width 16 height 16
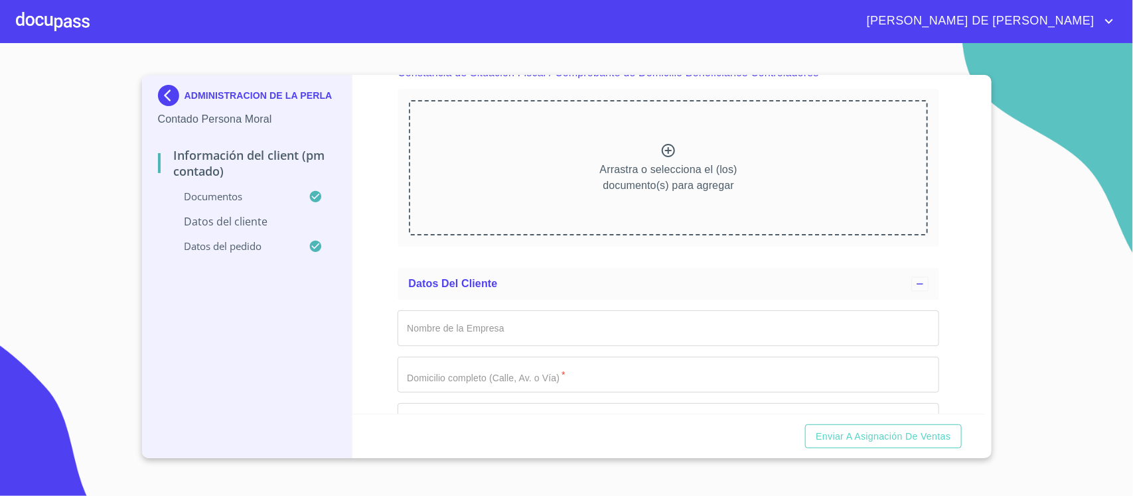
scroll to position [3898, 0]
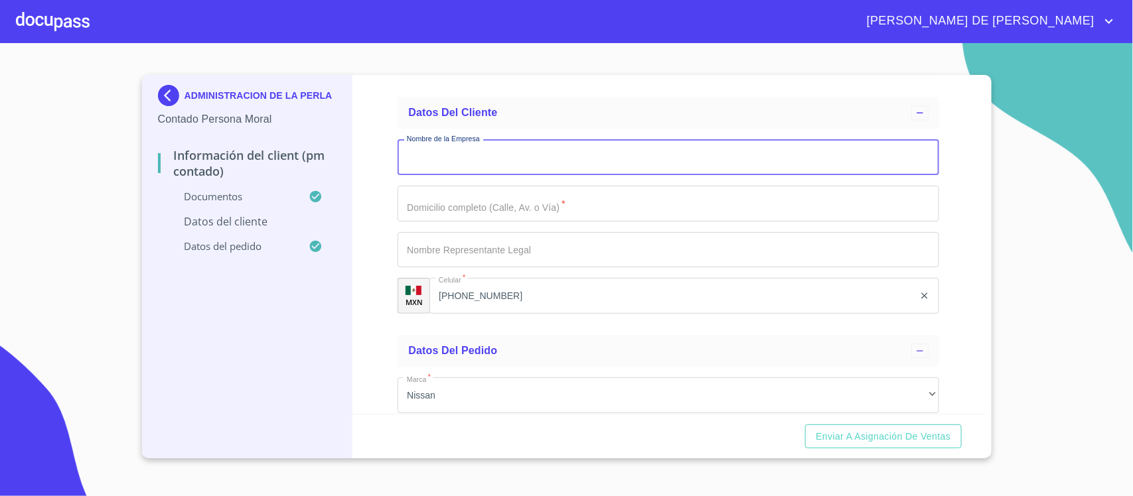
click at [508, 166] on input "Documento de identificación representante legal.   *" at bounding box center [667, 157] width 541 height 36
type input "a"
type input "ADMINISTRACION LA PERLA"
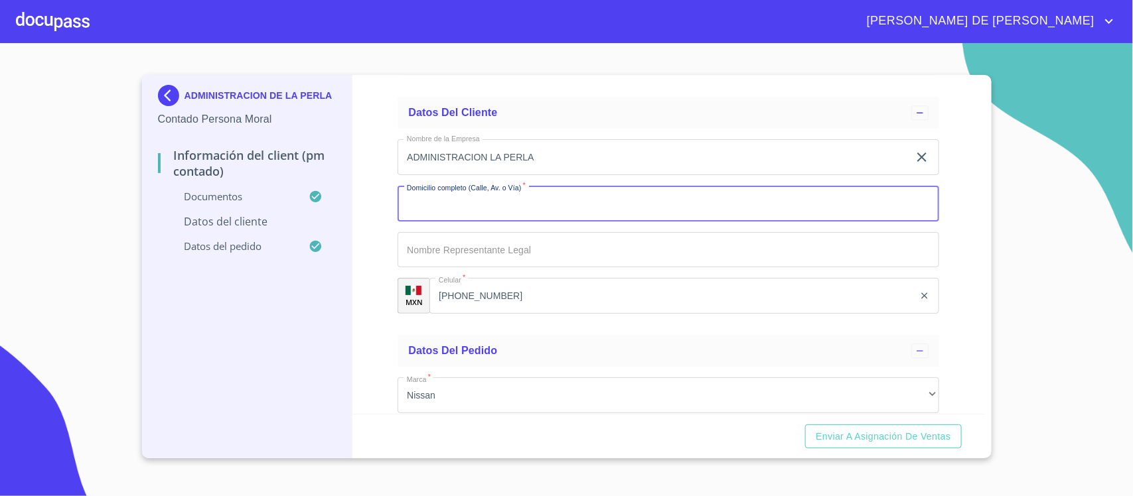
click at [510, 196] on input "Documento de identificación representante legal.   *" at bounding box center [667, 204] width 541 height 36
click at [556, 214] on input "AV [PERSON_NAME]" at bounding box center [652, 204] width 511 height 36
type input "AV [PERSON_NAME] 303"
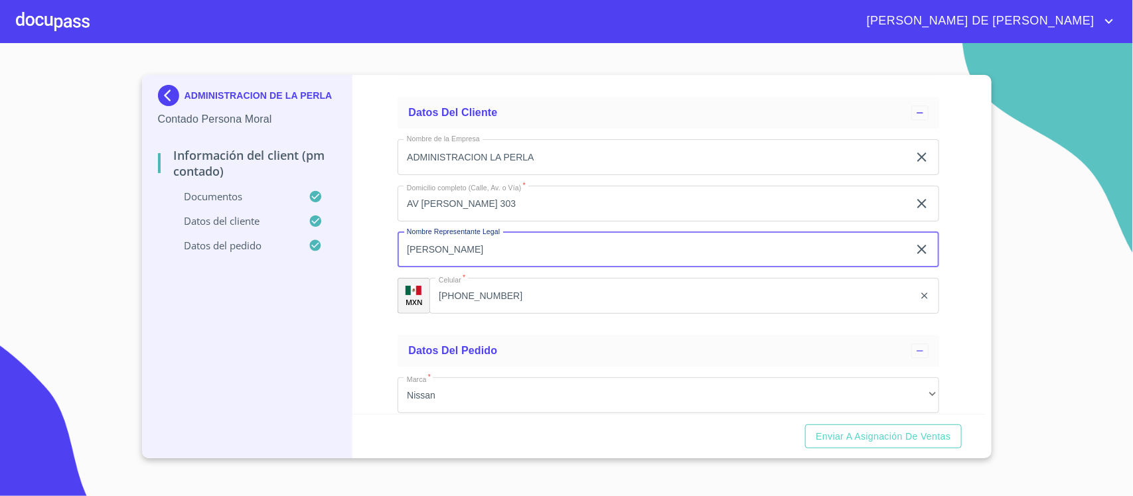
type input "[PERSON_NAME]"
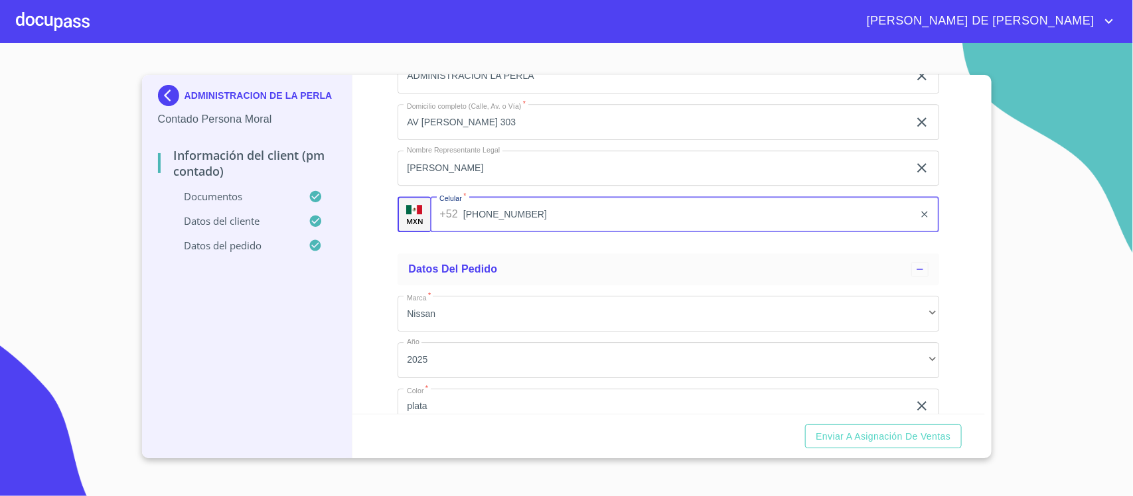
scroll to position [4097, 0]
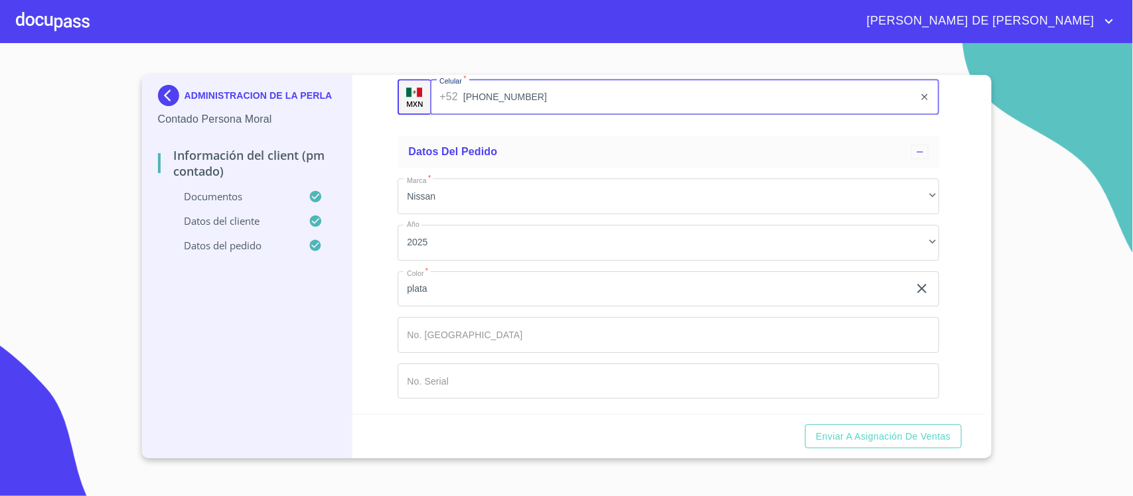
click at [529, 332] on input "Documento de identificación representante legal.   *" at bounding box center [667, 335] width 541 height 36
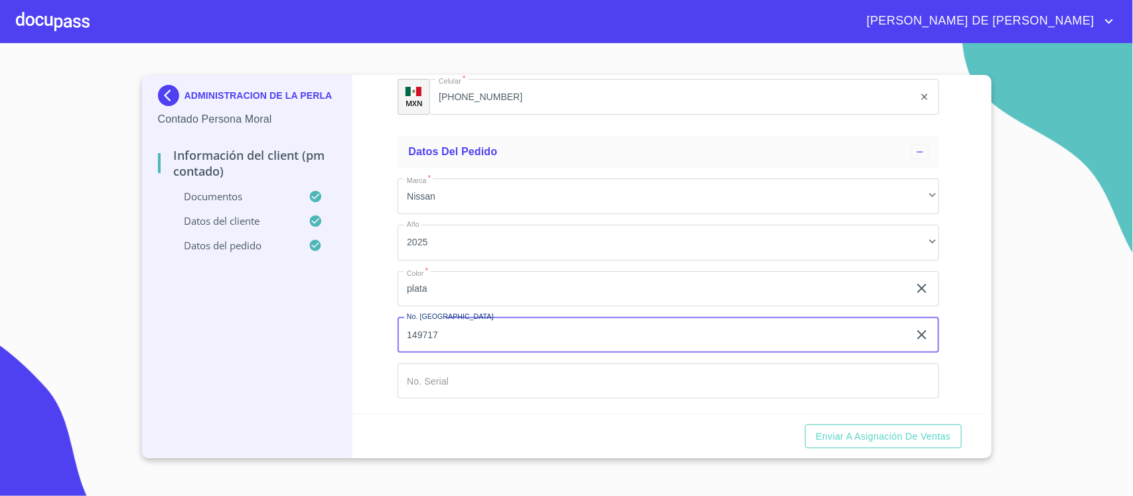
type input "149717"
click at [498, 377] on input "Documento de identificación representante legal.   *" at bounding box center [667, 382] width 541 height 36
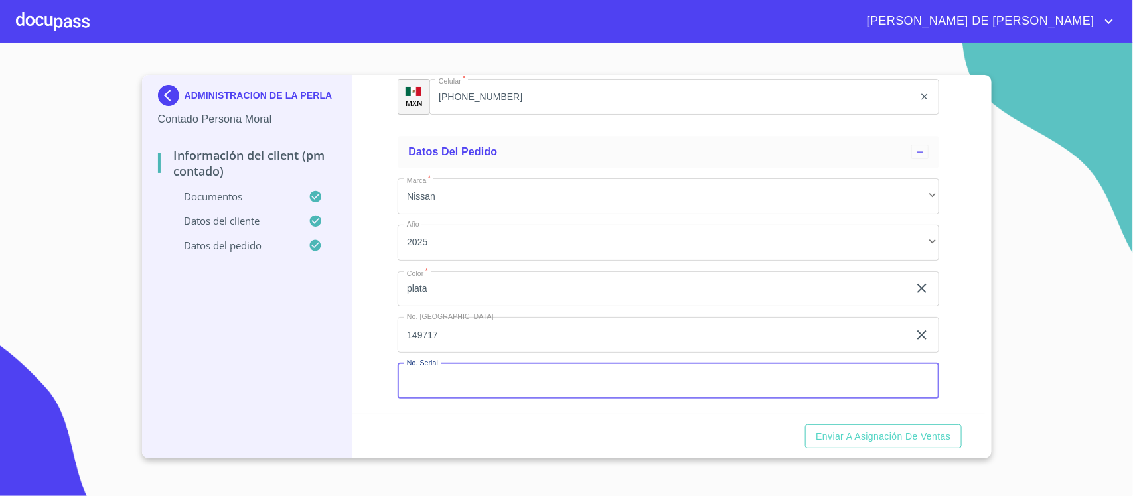
paste input "[US_VEHICLE_IDENTIFICATION_NUMBER]"
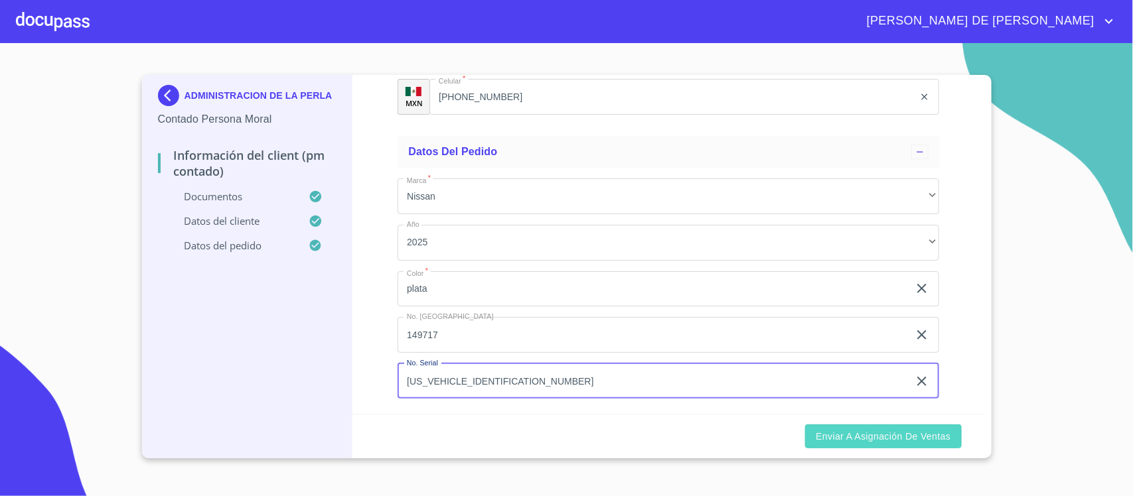
type input "[US_VEHICLE_IDENTIFICATION_NUMBER]"
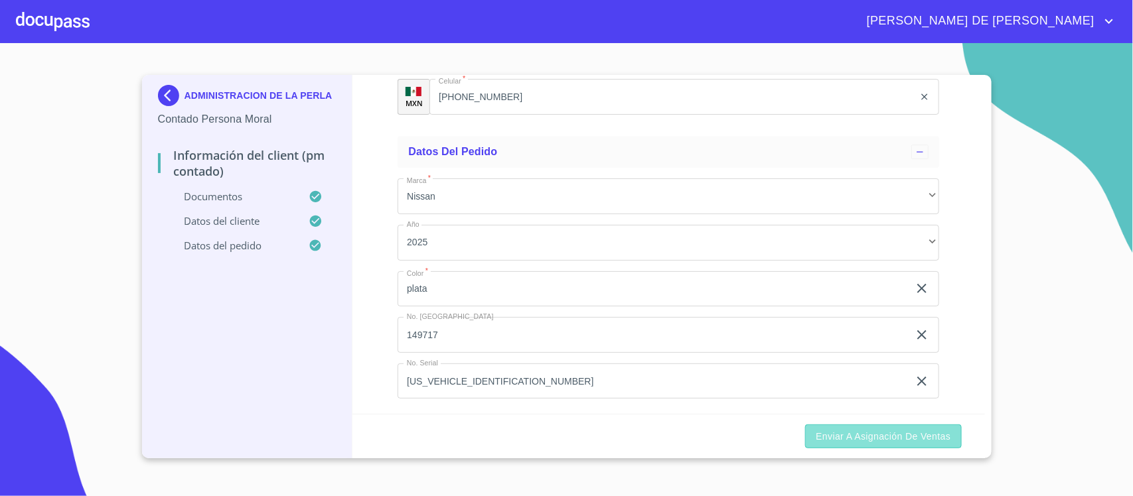
click at [840, 397] on span "Enviar a Asignación de Ventas" at bounding box center [882, 437] width 135 height 17
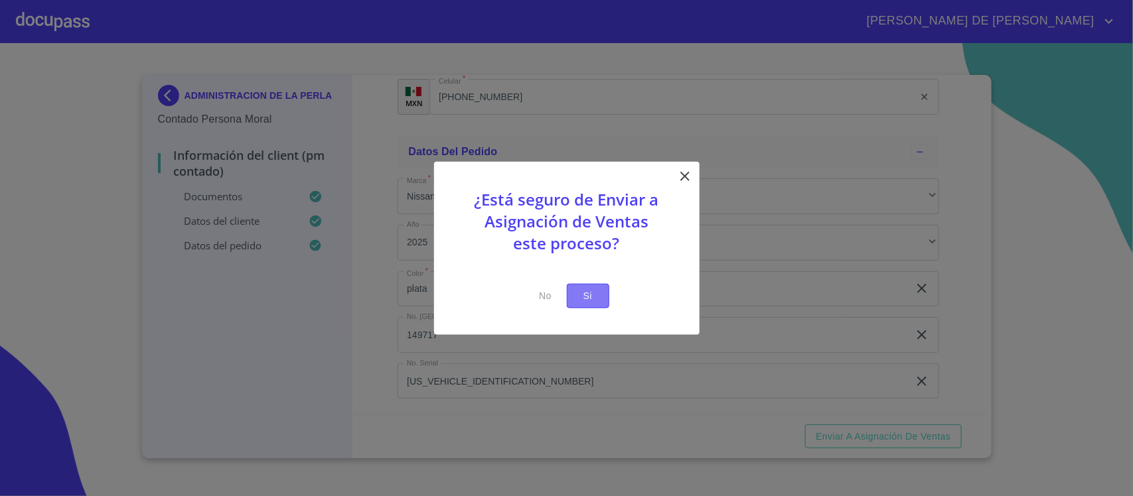
click at [588, 300] on span "Si" at bounding box center [587, 296] width 21 height 17
